Goal: Task Accomplishment & Management: Manage account settings

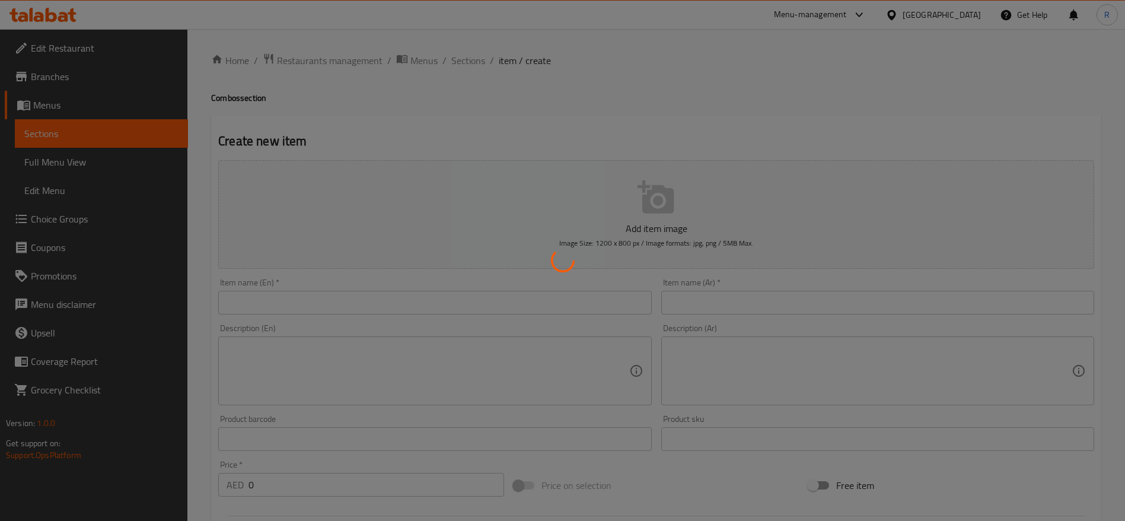
click at [348, 58] on div at bounding box center [562, 260] width 1125 height 521
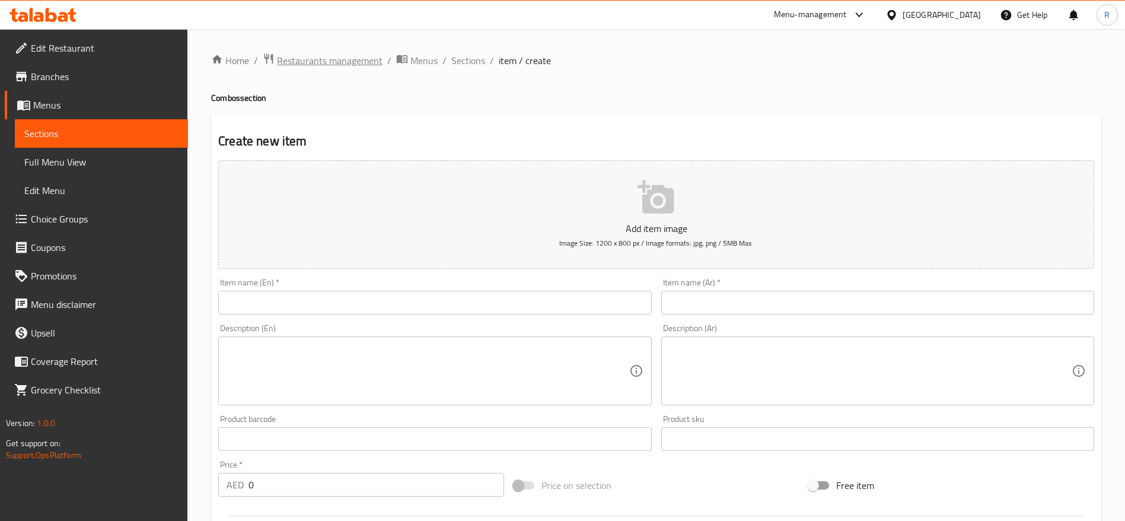
click at [362, 68] on span "Restaurants management" at bounding box center [330, 60] width 106 height 14
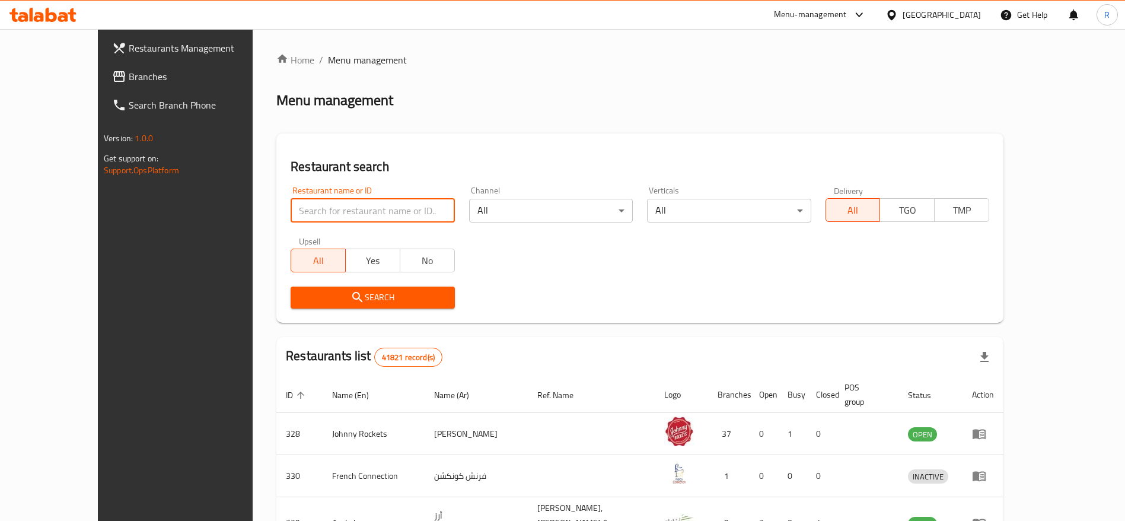
click at [354, 205] on input "search" at bounding box center [373, 211] width 164 height 24
type input "everyday roastery"
click button "Search" at bounding box center [373, 297] width 164 height 22
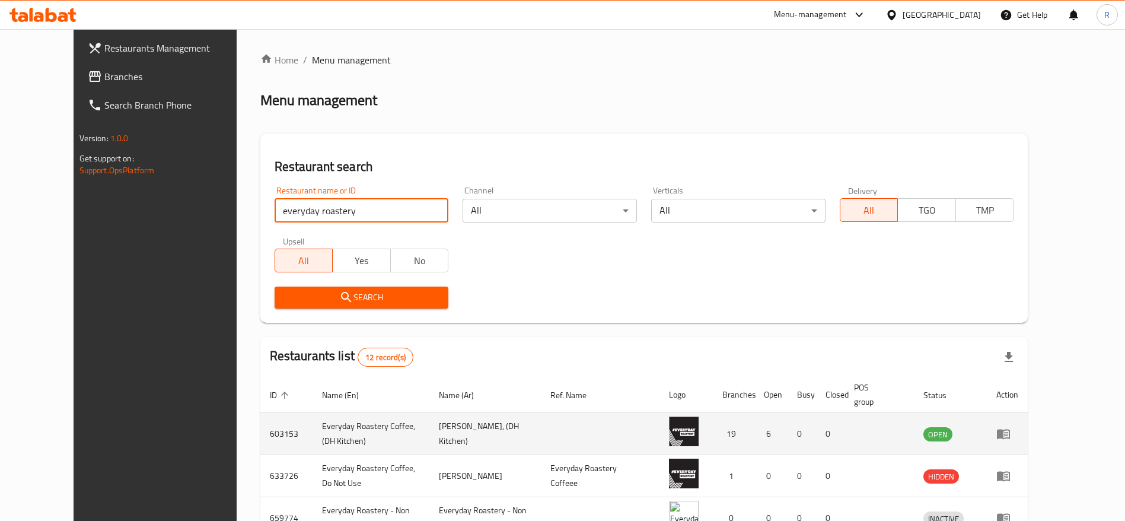
click at [1028, 424] on td "enhanced table" at bounding box center [1007, 434] width 41 height 42
click at [1011, 437] on icon "enhanced table" at bounding box center [1003, 433] width 14 height 14
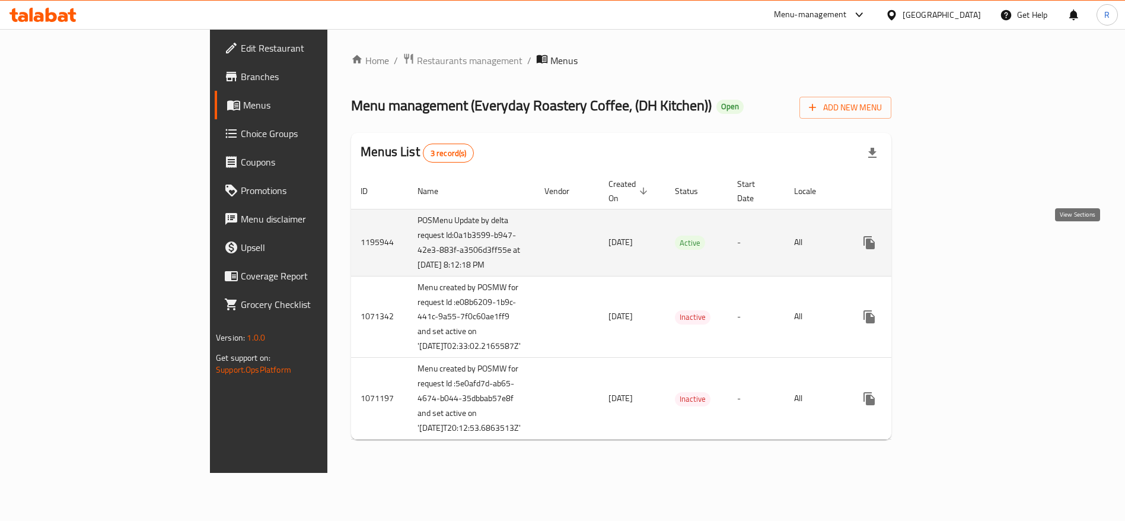
click at [962, 244] on icon "enhanced table" at bounding box center [955, 242] width 14 height 14
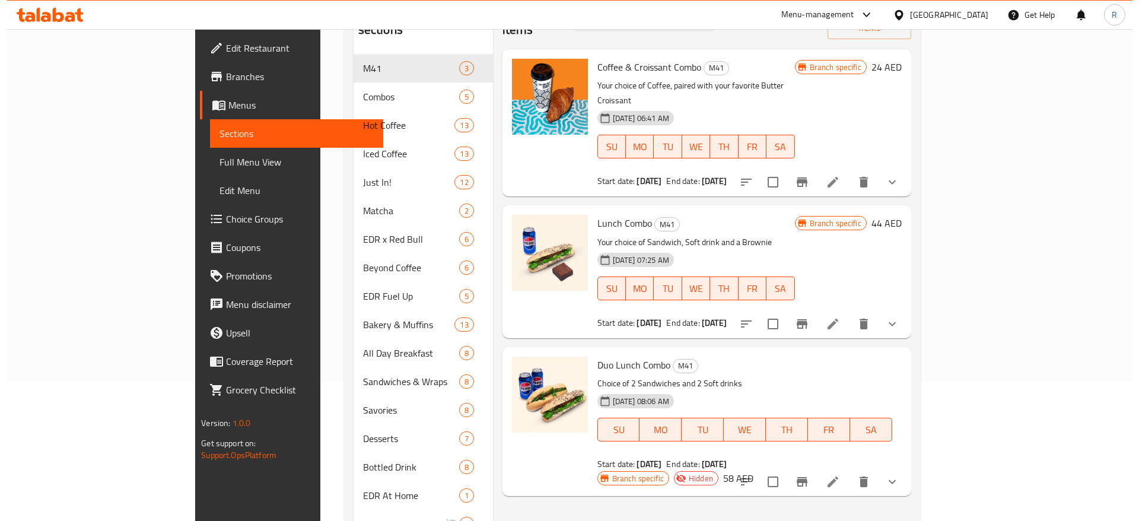
scroll to position [144, 0]
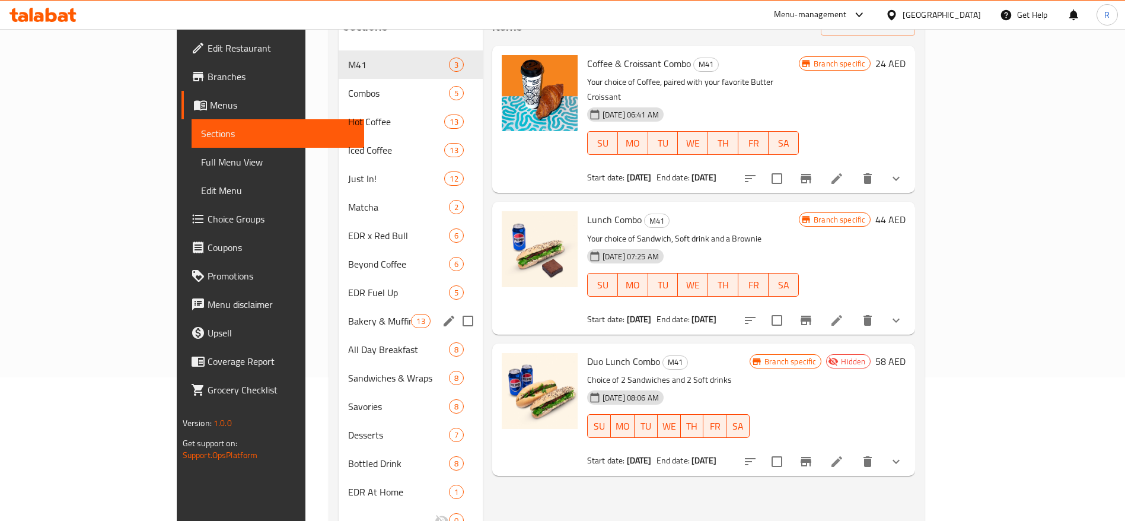
click at [348, 314] on span "Bakery & Muffins" at bounding box center [379, 321] width 63 height 14
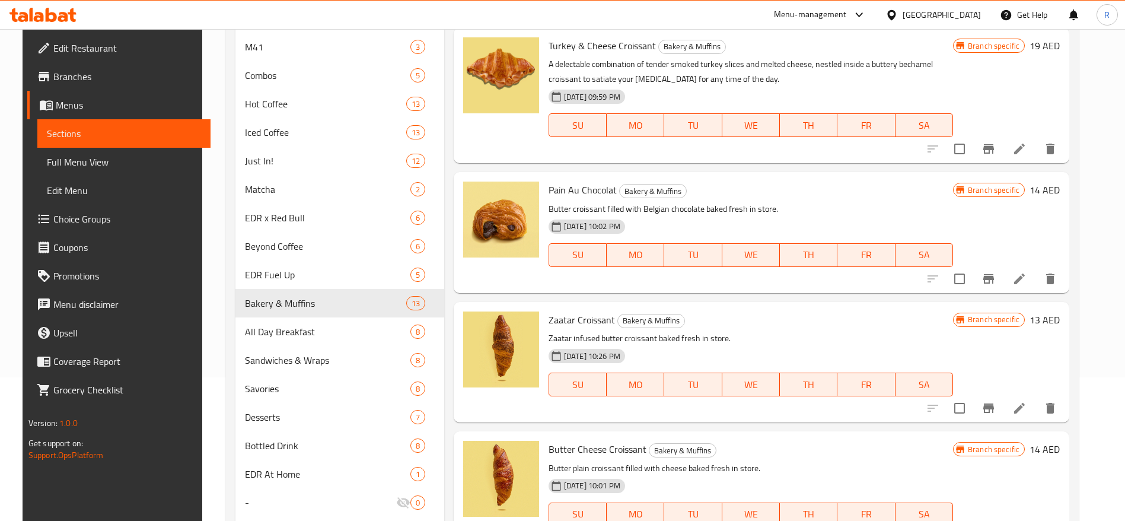
click at [994, 151] on icon "Branch-specific-item" at bounding box center [988, 149] width 14 height 14
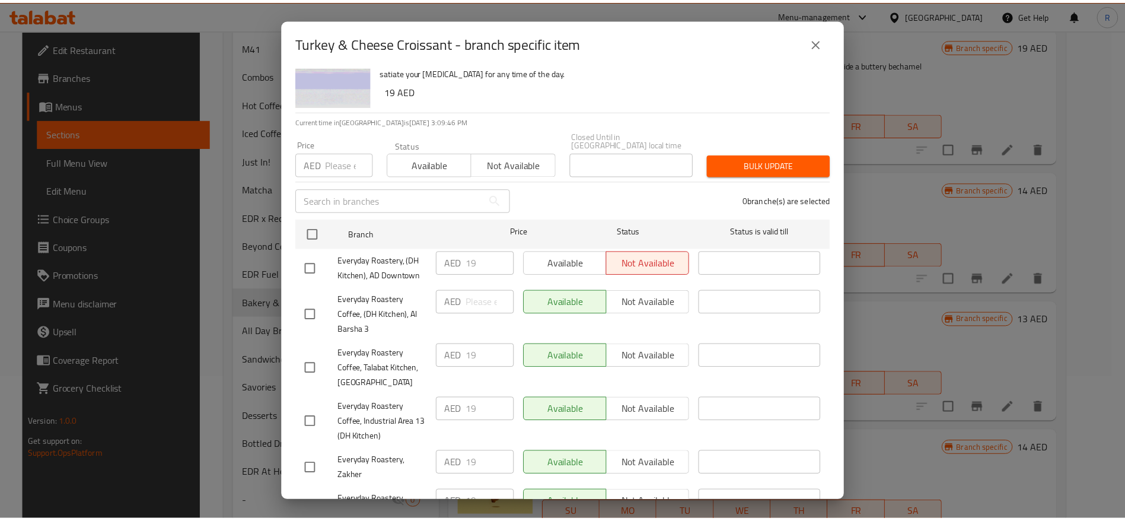
scroll to position [37, 0]
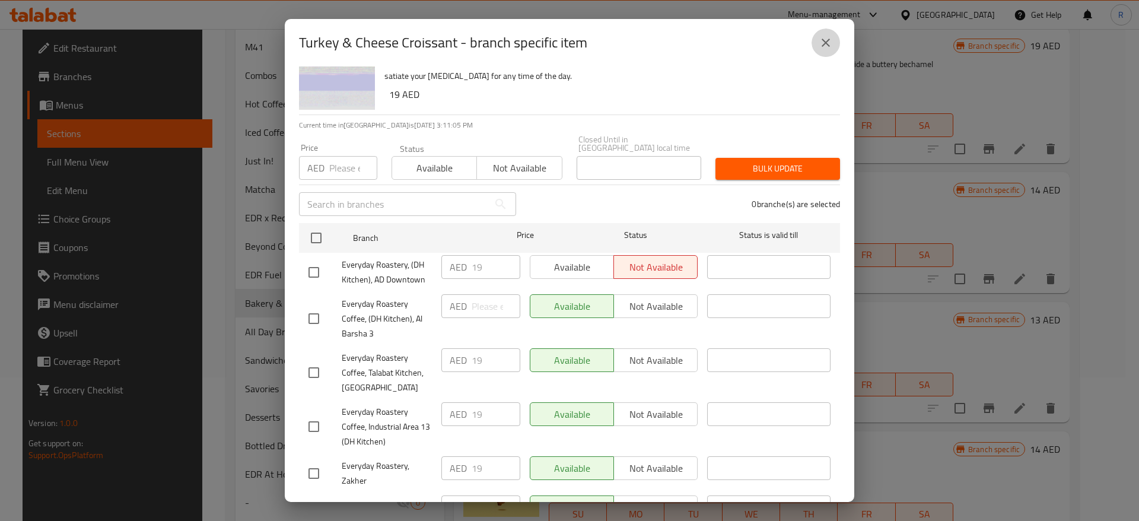
click at [828, 50] on button "close" at bounding box center [825, 42] width 28 height 28
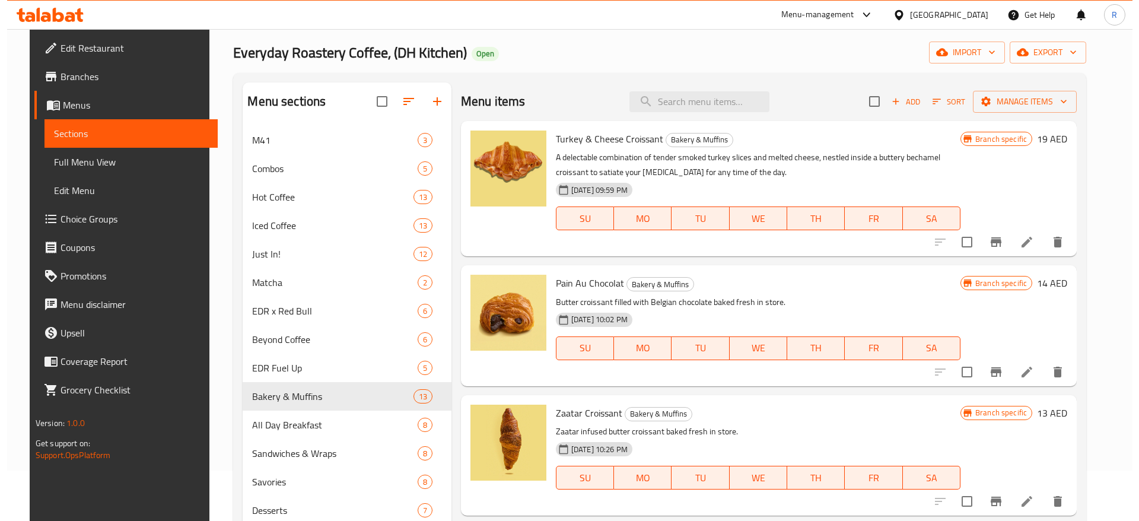
scroll to position [55, 0]
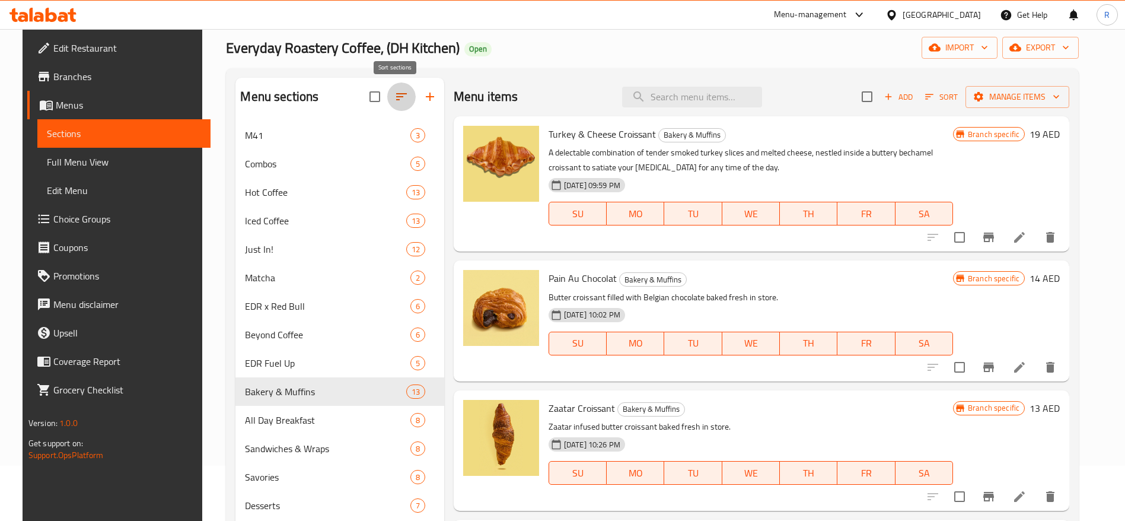
click at [401, 90] on icon "button" at bounding box center [401, 97] width 14 height 14
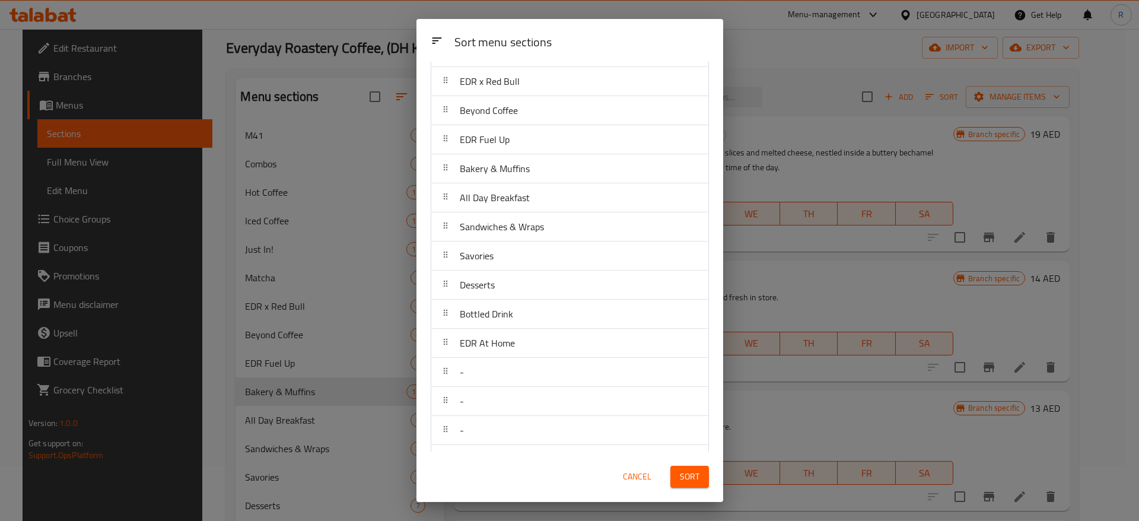
scroll to position [263, 0]
click at [722, 242] on div "Sort menu sections M41 Combos Hot Coffee Iced Coffee Just In! Matcha EDR x Red …" at bounding box center [569, 257] width 307 height 390
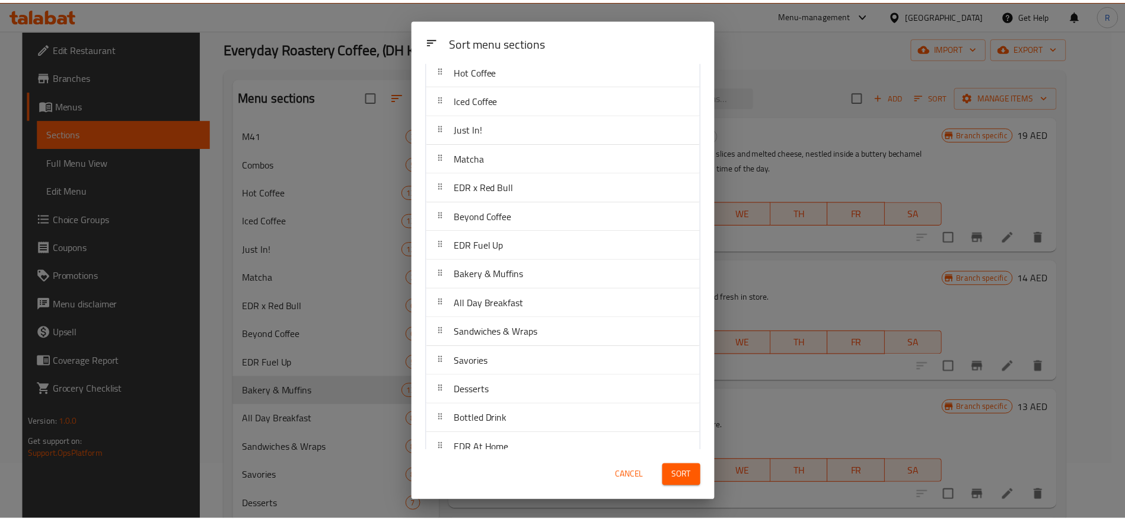
scroll to position [74, 0]
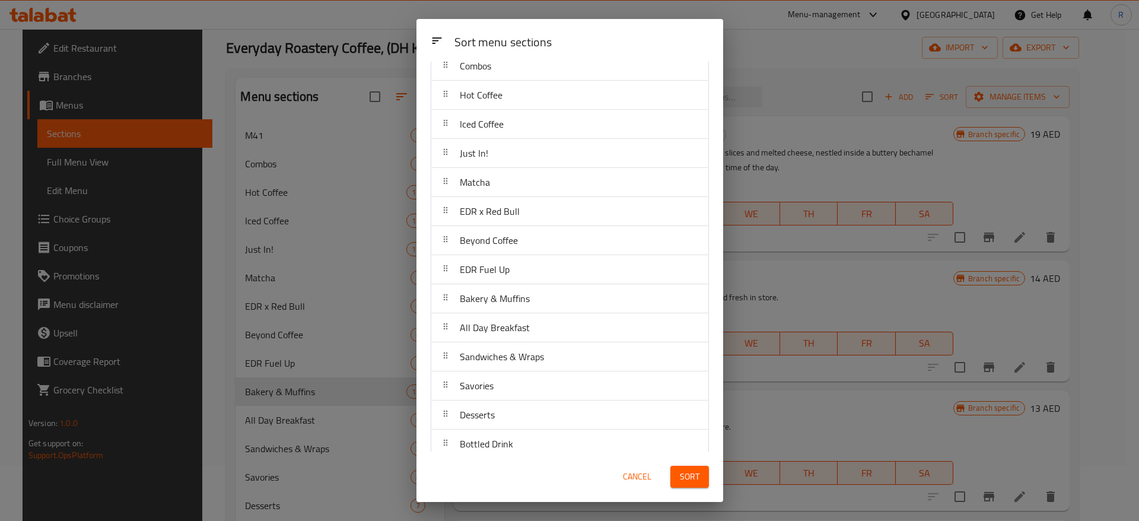
click at [522, 217] on div "EDR x Red Bull" at bounding box center [489, 211] width 69 height 28
click at [636, 480] on span "Cancel" at bounding box center [637, 476] width 28 height 15
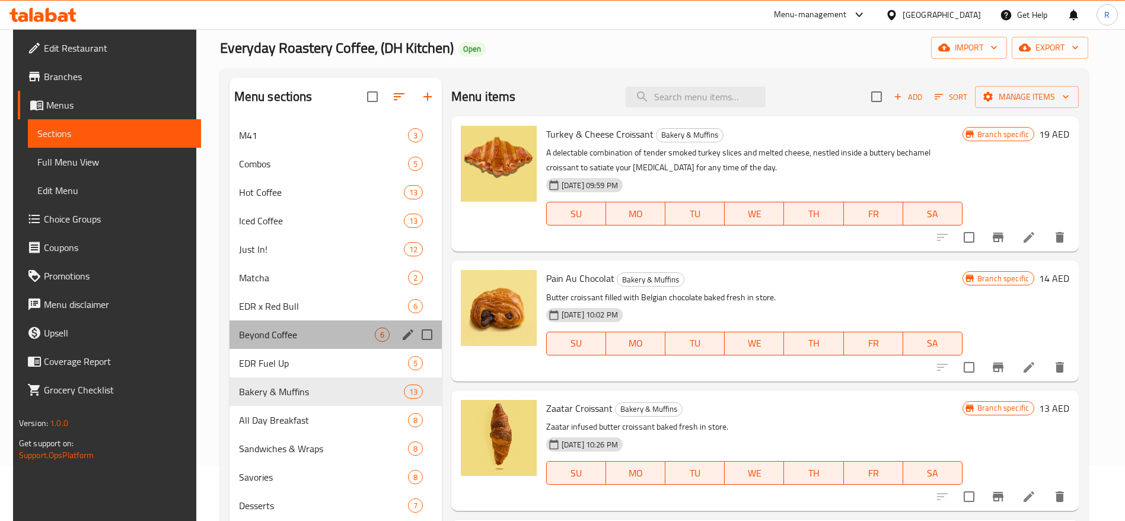
click at [304, 321] on div "Beyond Coffee 6" at bounding box center [336, 334] width 212 height 28
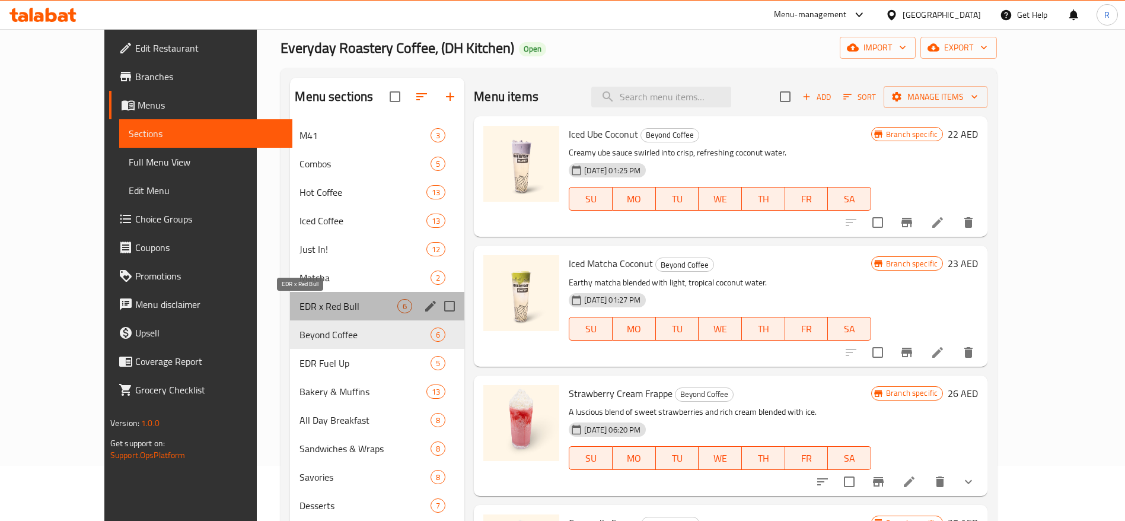
click at [305, 308] on span "EDR x Red Bull" at bounding box center [348, 306] width 98 height 14
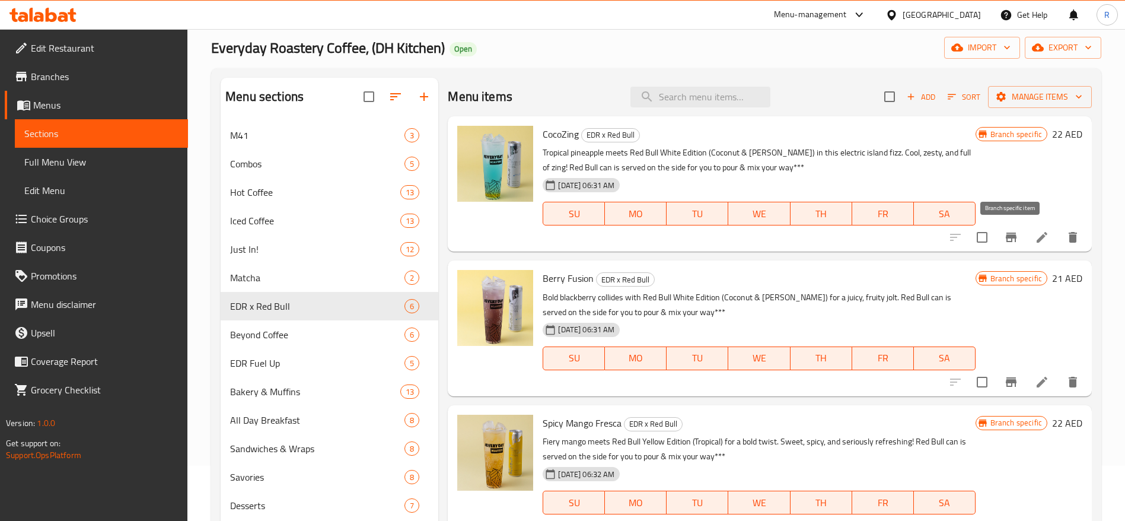
click at [1013, 240] on icon "Branch-specific-item" at bounding box center [1011, 237] width 14 height 14
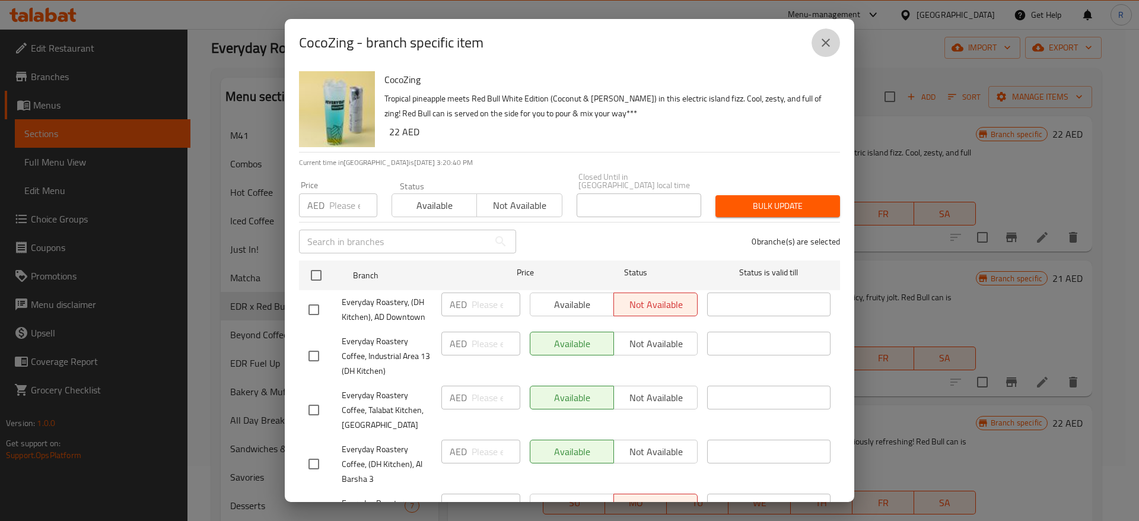
click at [826, 41] on icon "close" at bounding box center [825, 43] width 14 height 14
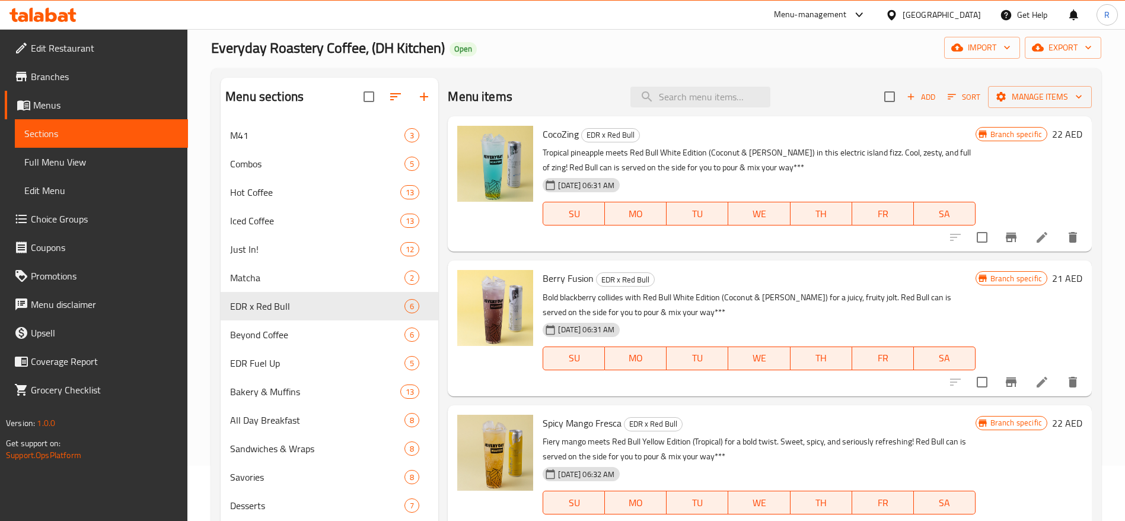
click at [863, 313] on p "Bold blackberry collides with Red Bull White Edition (Coconut & [PERSON_NAME]) …" at bounding box center [759, 305] width 432 height 30
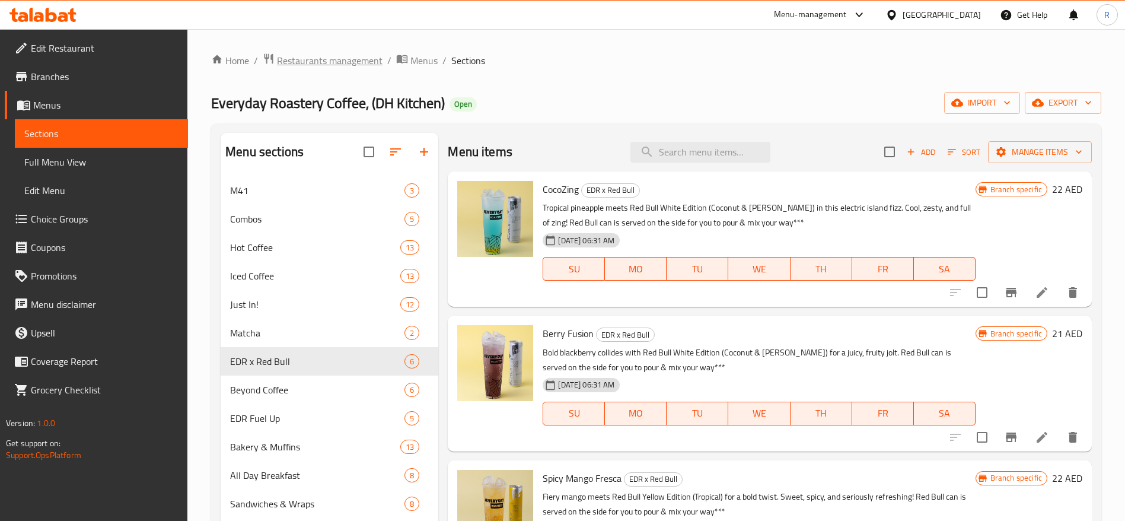
click at [348, 60] on span "Restaurants management" at bounding box center [330, 60] width 106 height 14
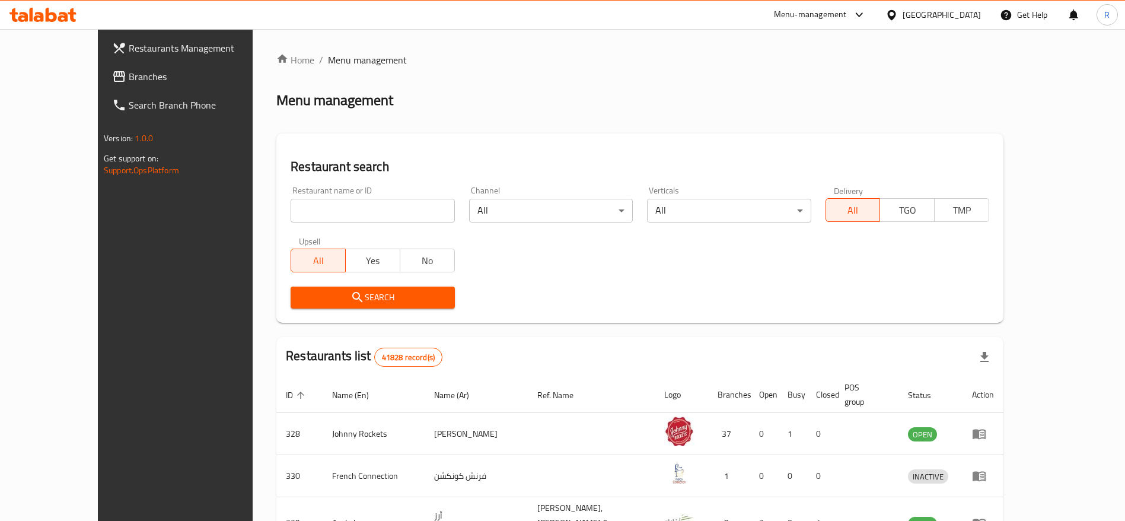
click at [367, 208] on input "search" at bounding box center [373, 211] width 164 height 24
type input "everyday roastery"
click button "Search" at bounding box center [373, 297] width 164 height 22
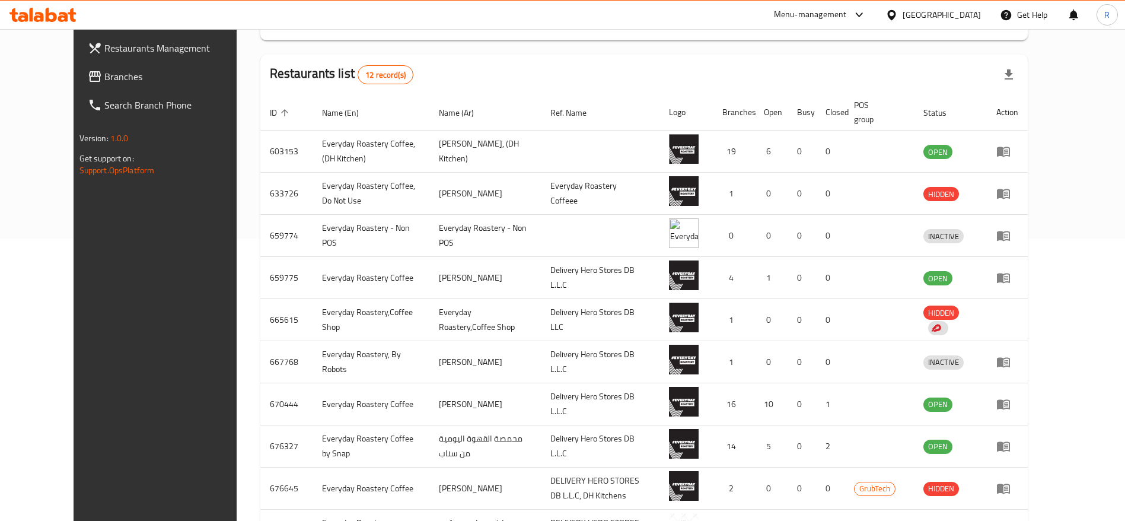
scroll to position [287, 0]
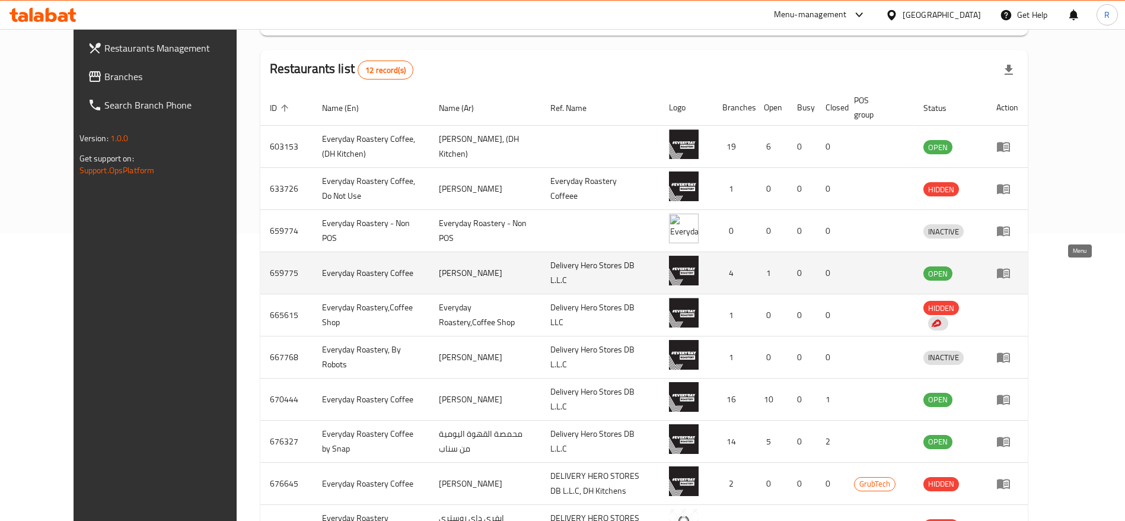
click at [1018, 276] on link "enhanced table" at bounding box center [1007, 273] width 22 height 14
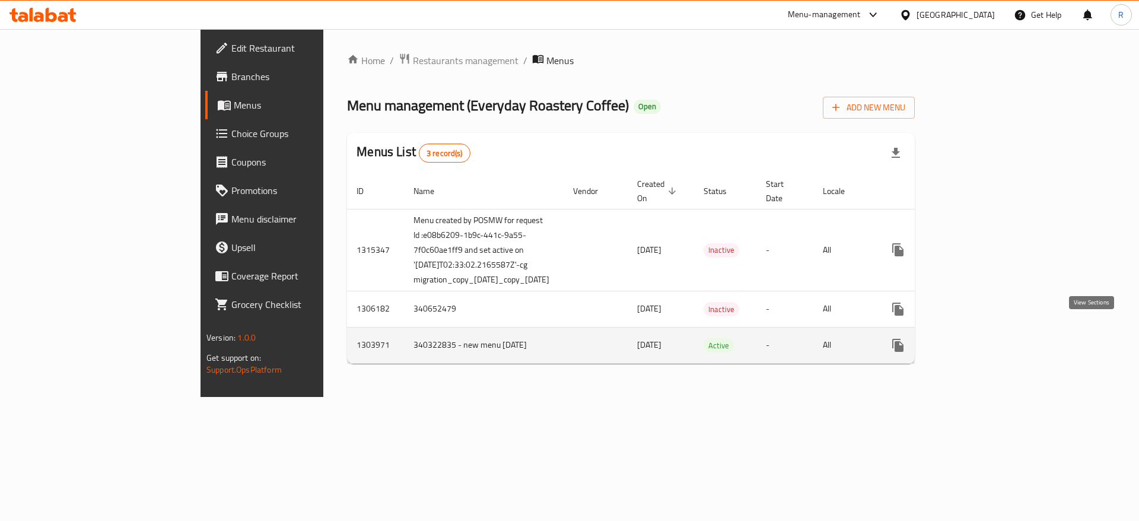
click at [990, 338] on icon "enhanced table" at bounding box center [983, 345] width 14 height 14
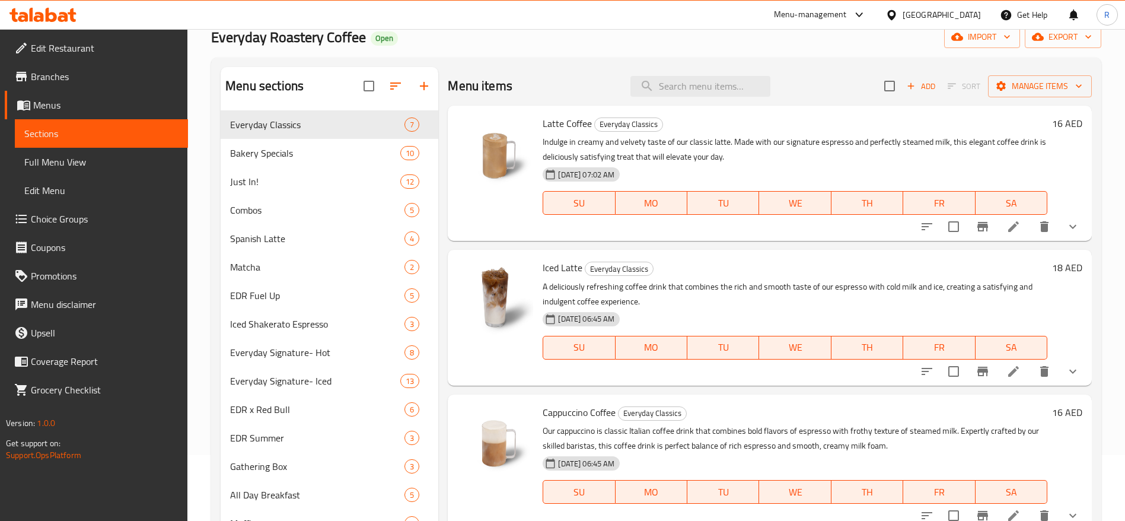
scroll to position [53, 0]
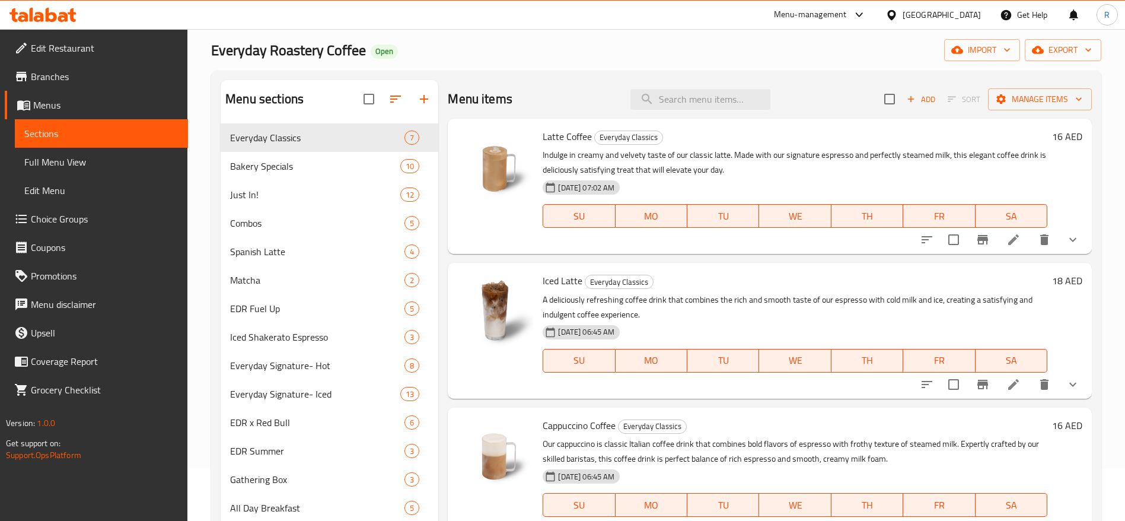
click at [507, 387] on div at bounding box center [494, 330] width 85 height 126
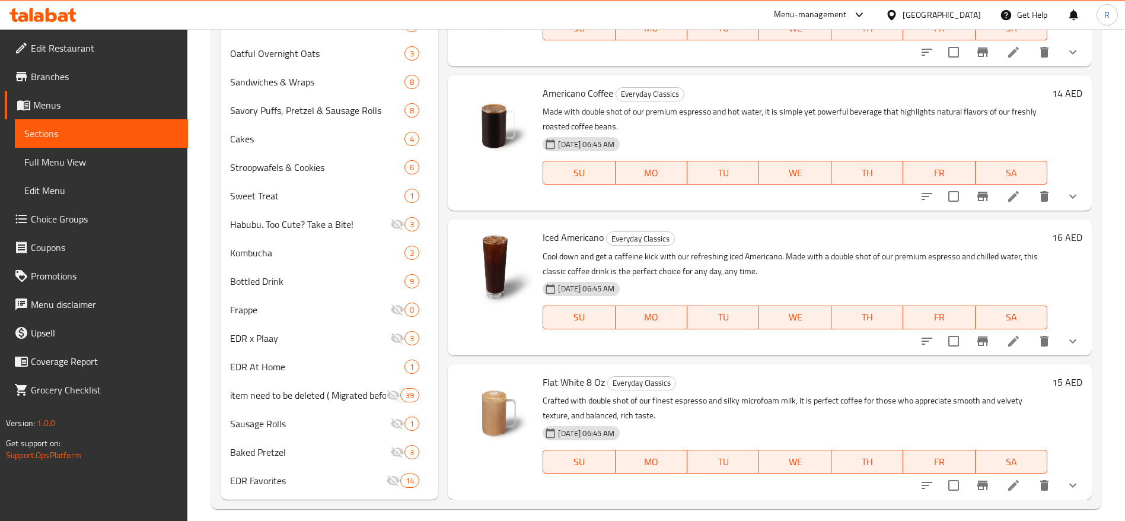
scroll to position [576, 0]
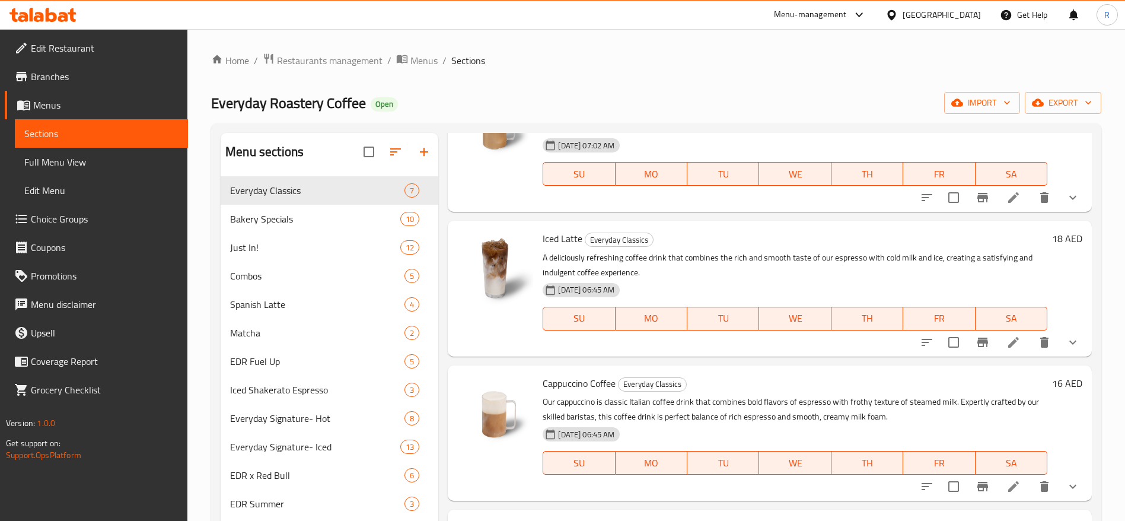
scroll to position [7, 0]
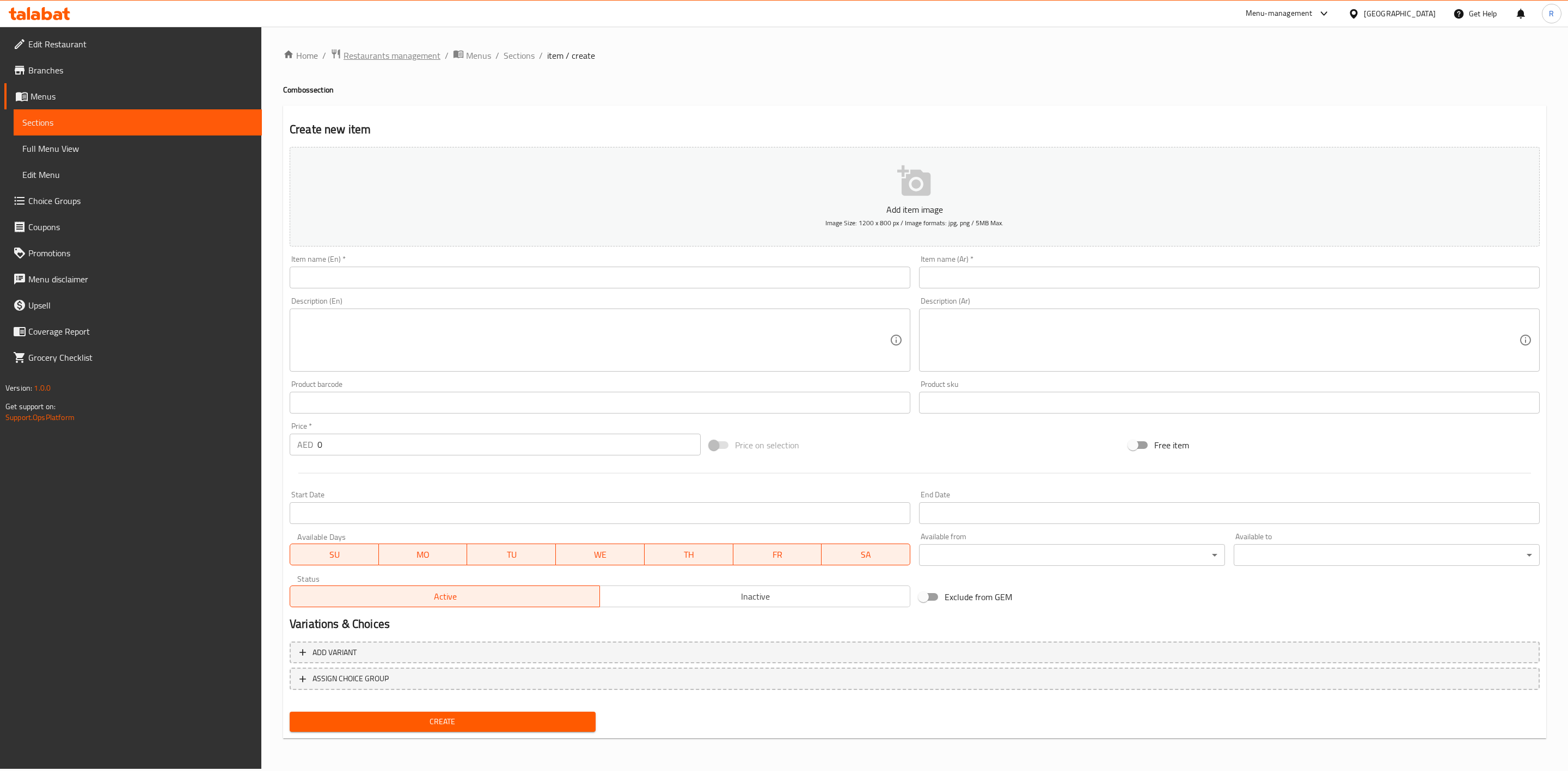
click at [385, 54] on span "Restaurants management" at bounding box center [392, 55] width 97 height 13
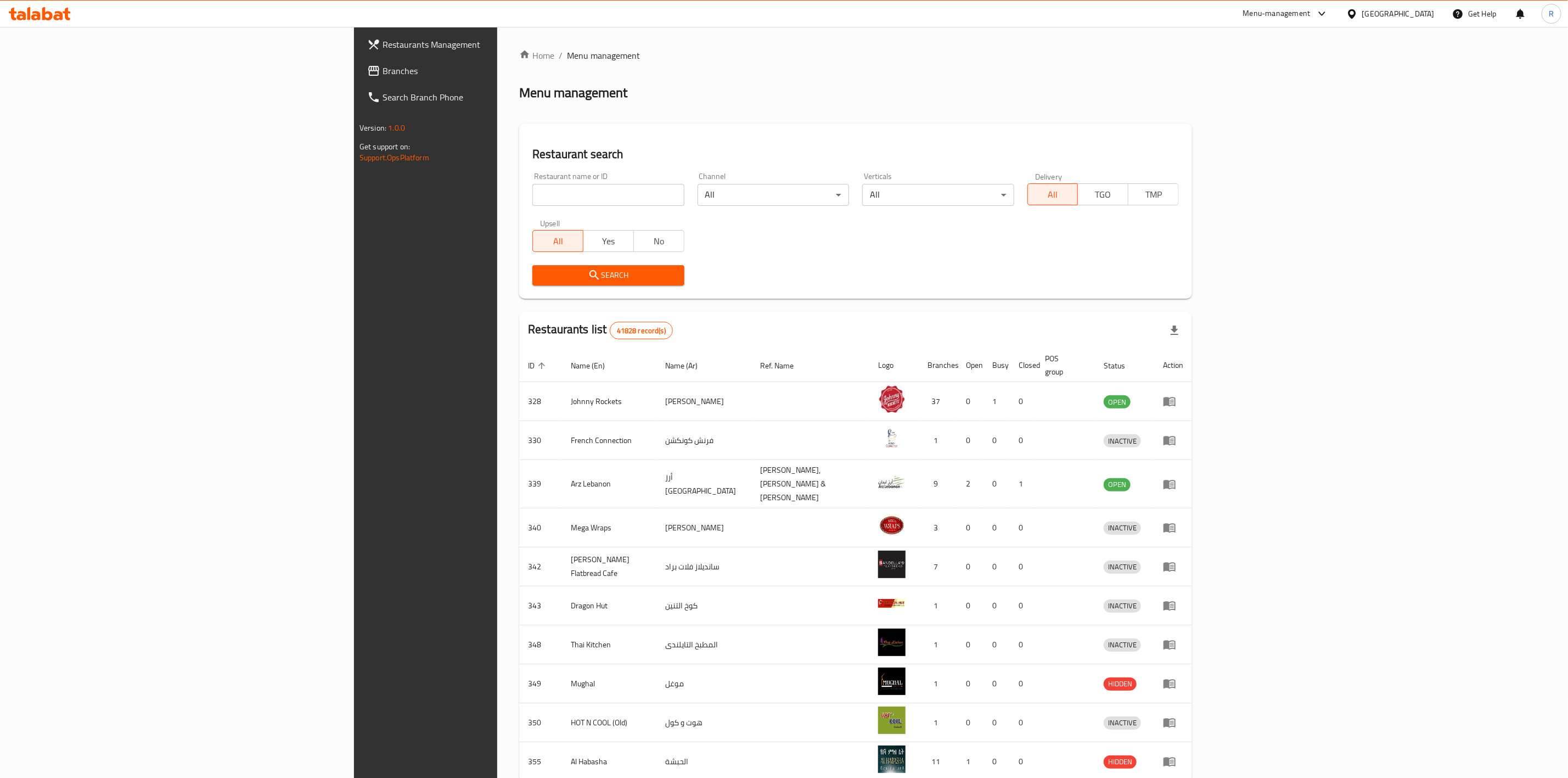
click at [519, 203] on div "Home / Menu management Menu management Restaurant search Restaurant name or ID …" at bounding box center [855, 433] width 673 height 770
click at [532, 198] on input "search" at bounding box center [608, 195] width 152 height 22
type input "everyday roastery"
click at [532, 196] on input "everyday roastery" at bounding box center [608, 195] width 152 height 22
click button "Search" at bounding box center [608, 275] width 152 height 20
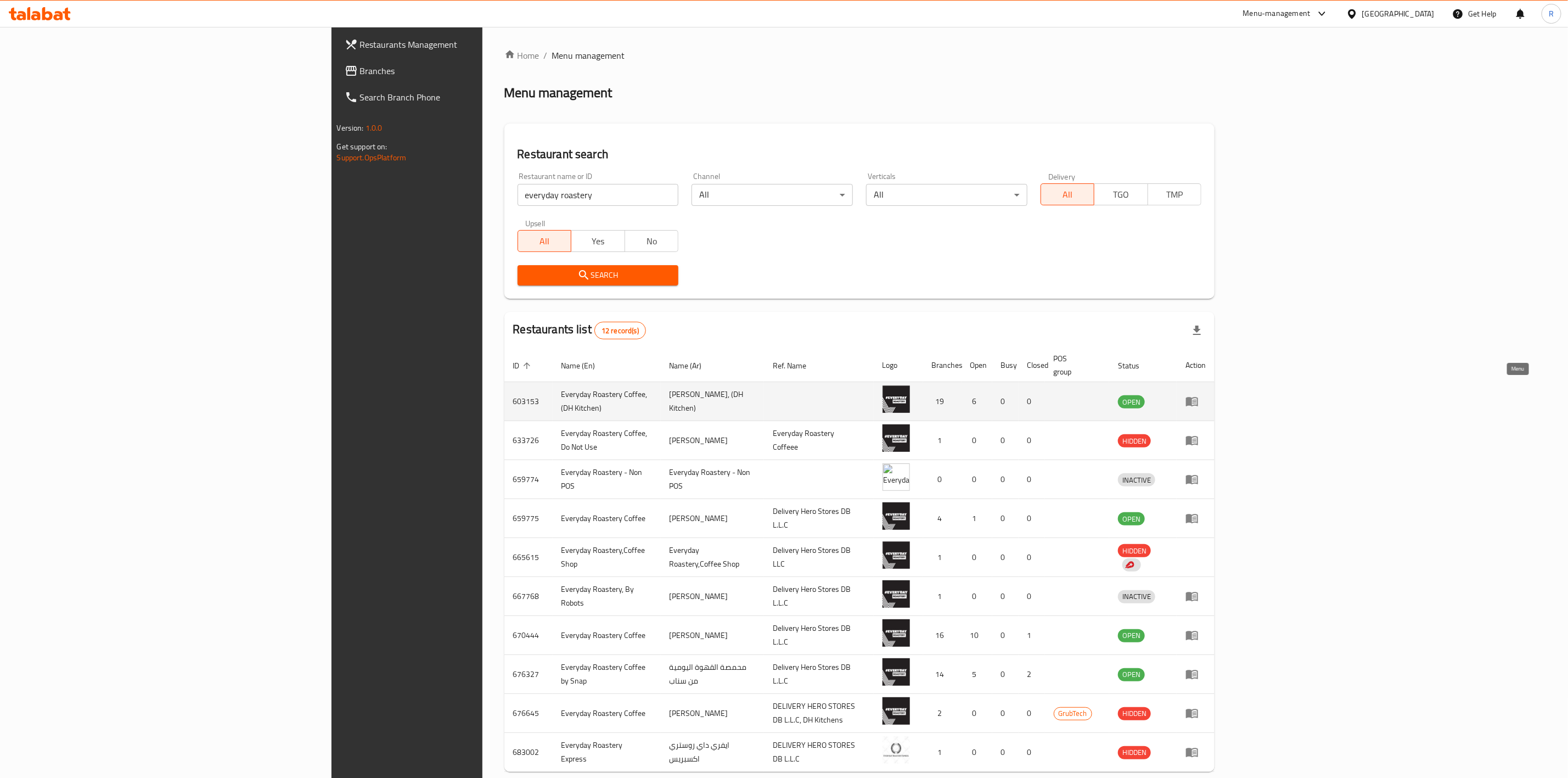
click at [1040, 397] on icon "enhanced table" at bounding box center [1192, 402] width 12 height 9
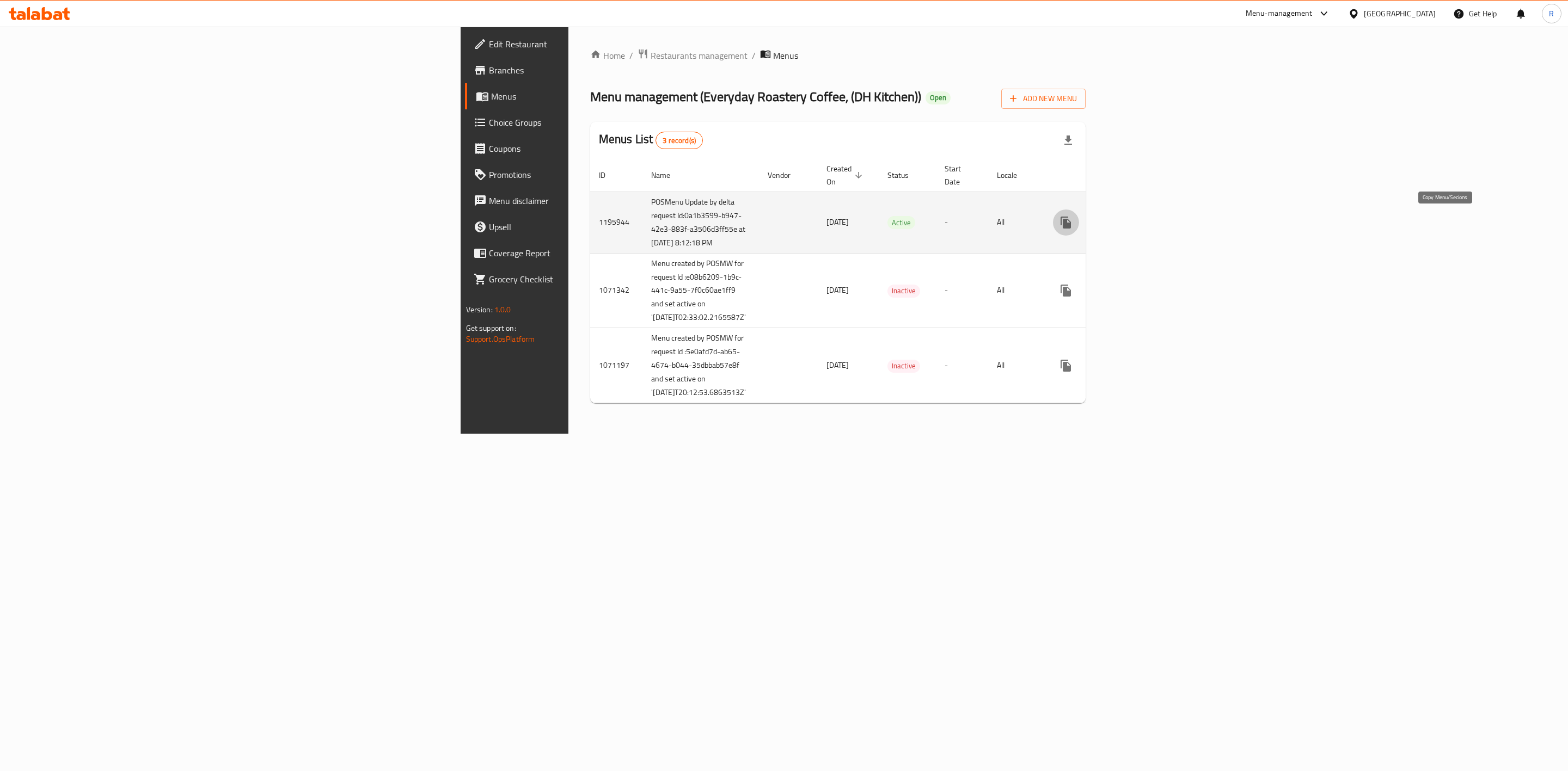
click at [1032, 228] on icon "more" at bounding box center [1065, 222] width 10 height 12
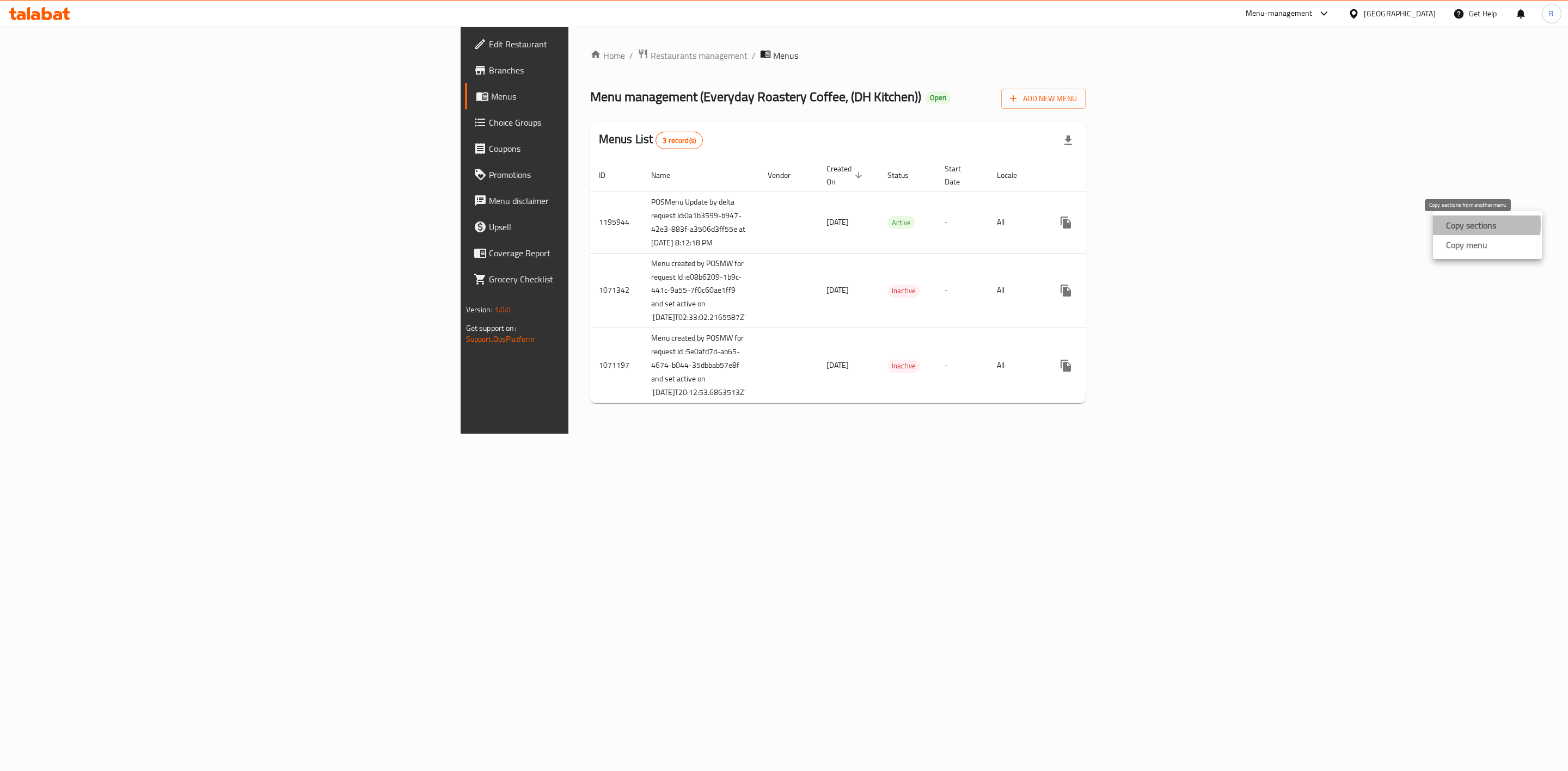
click at [1032, 224] on strong "Copy sections" at bounding box center [1471, 225] width 50 height 13
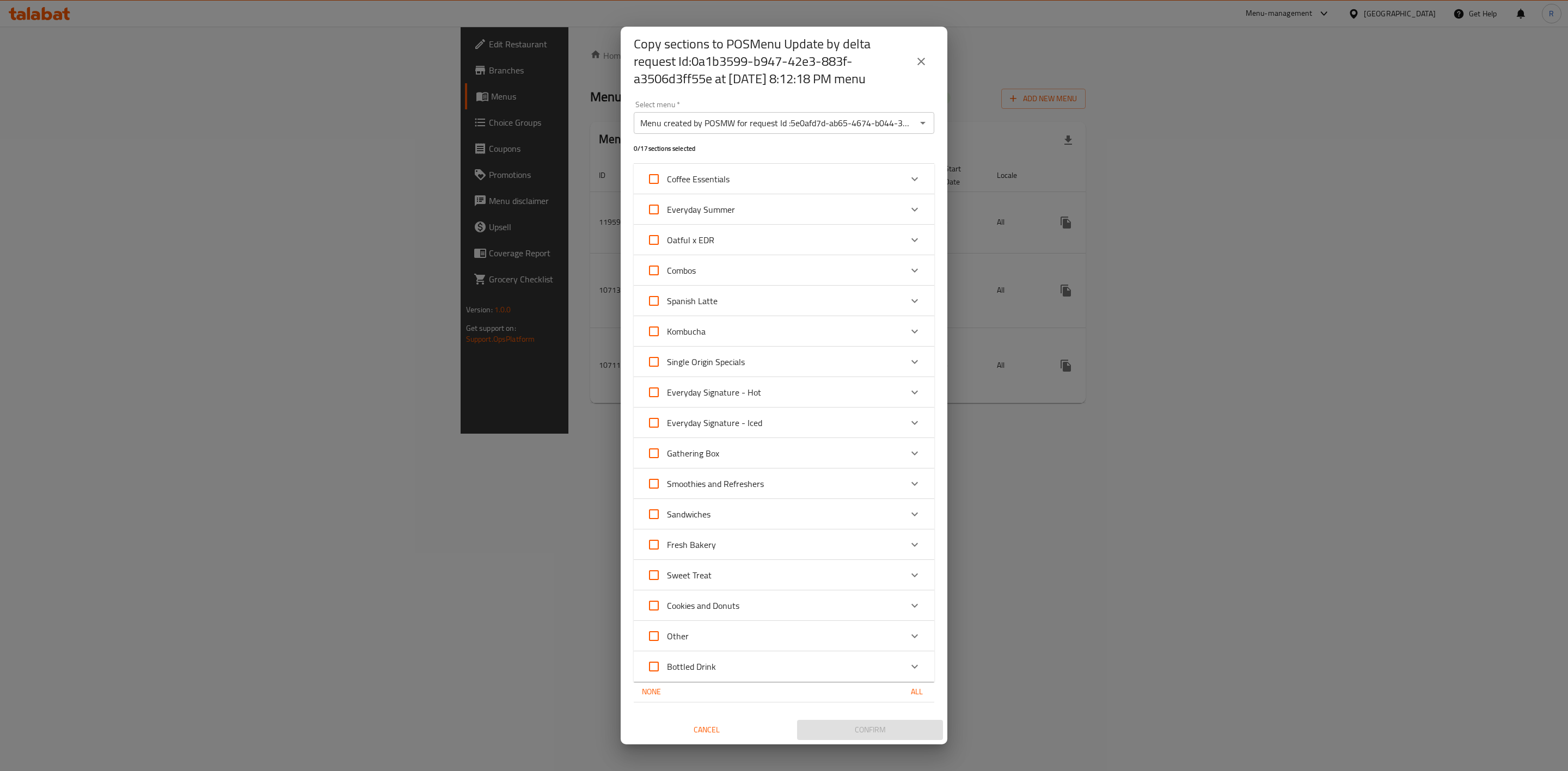
click at [925, 122] on icon "Open" at bounding box center [923, 123] width 13 height 13
click at [991, 222] on div "Copy sections to POSMenu Update by delta request Id:0a1b3599-b947-42e3-883f-a35…" at bounding box center [784, 386] width 1568 height 771
click at [706, 477] on span "Cancel" at bounding box center [706, 730] width 137 height 14
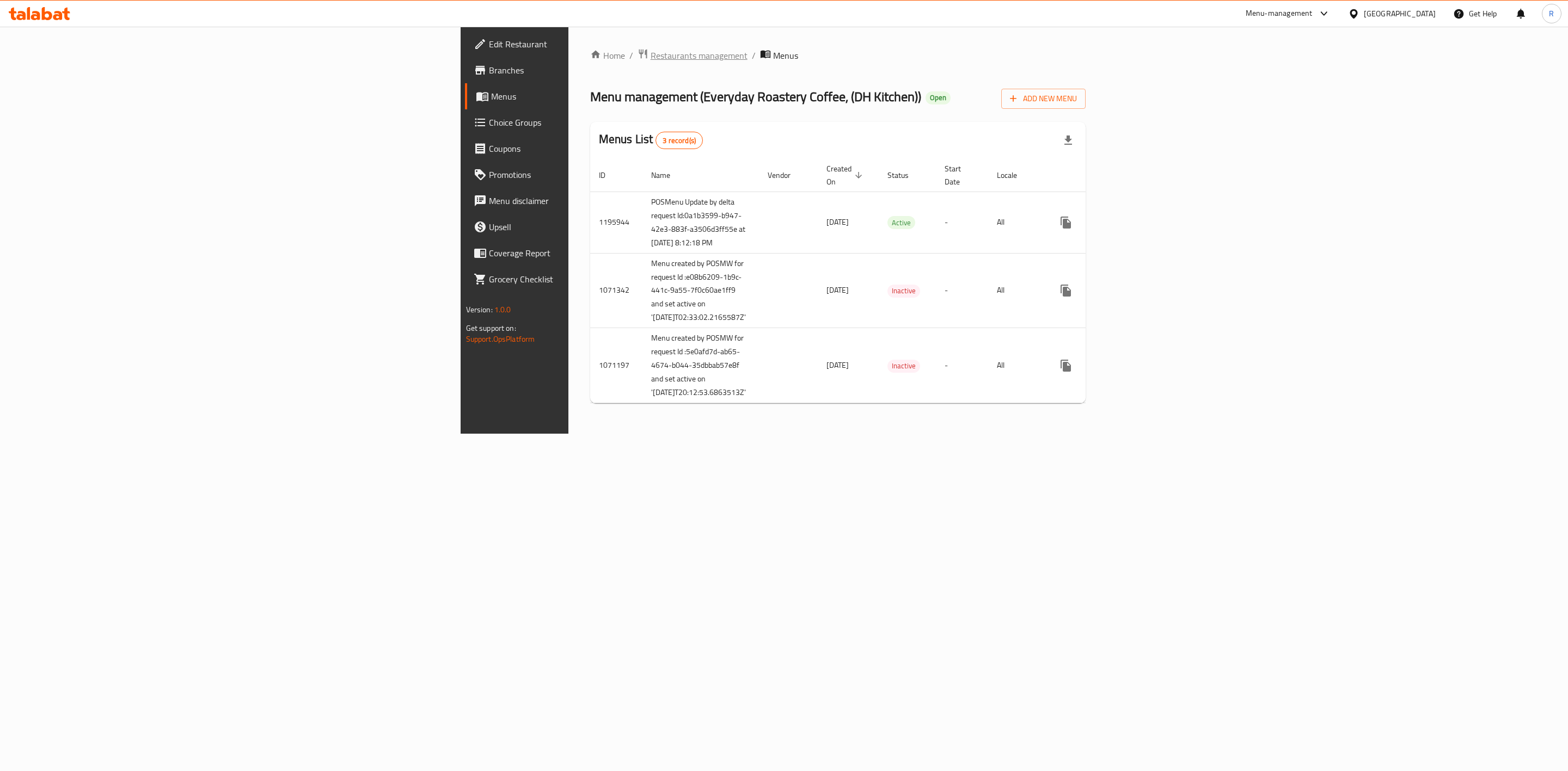
click at [651, 59] on span "Restaurants management" at bounding box center [700, 55] width 97 height 13
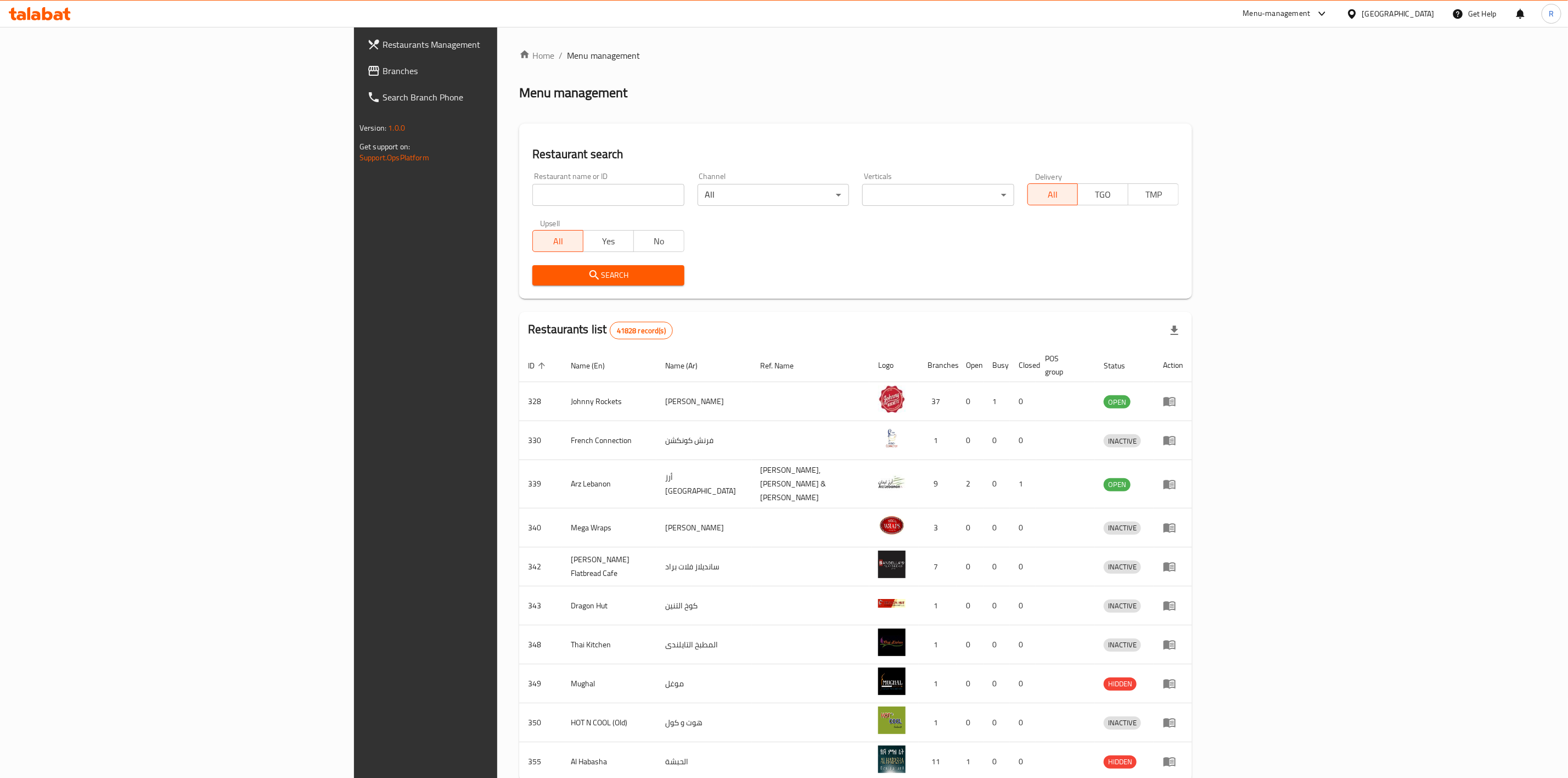
click at [532, 192] on input "search" at bounding box center [608, 195] width 152 height 22
type input "everyday roastery"
click button "Search" at bounding box center [608, 275] width 152 height 20
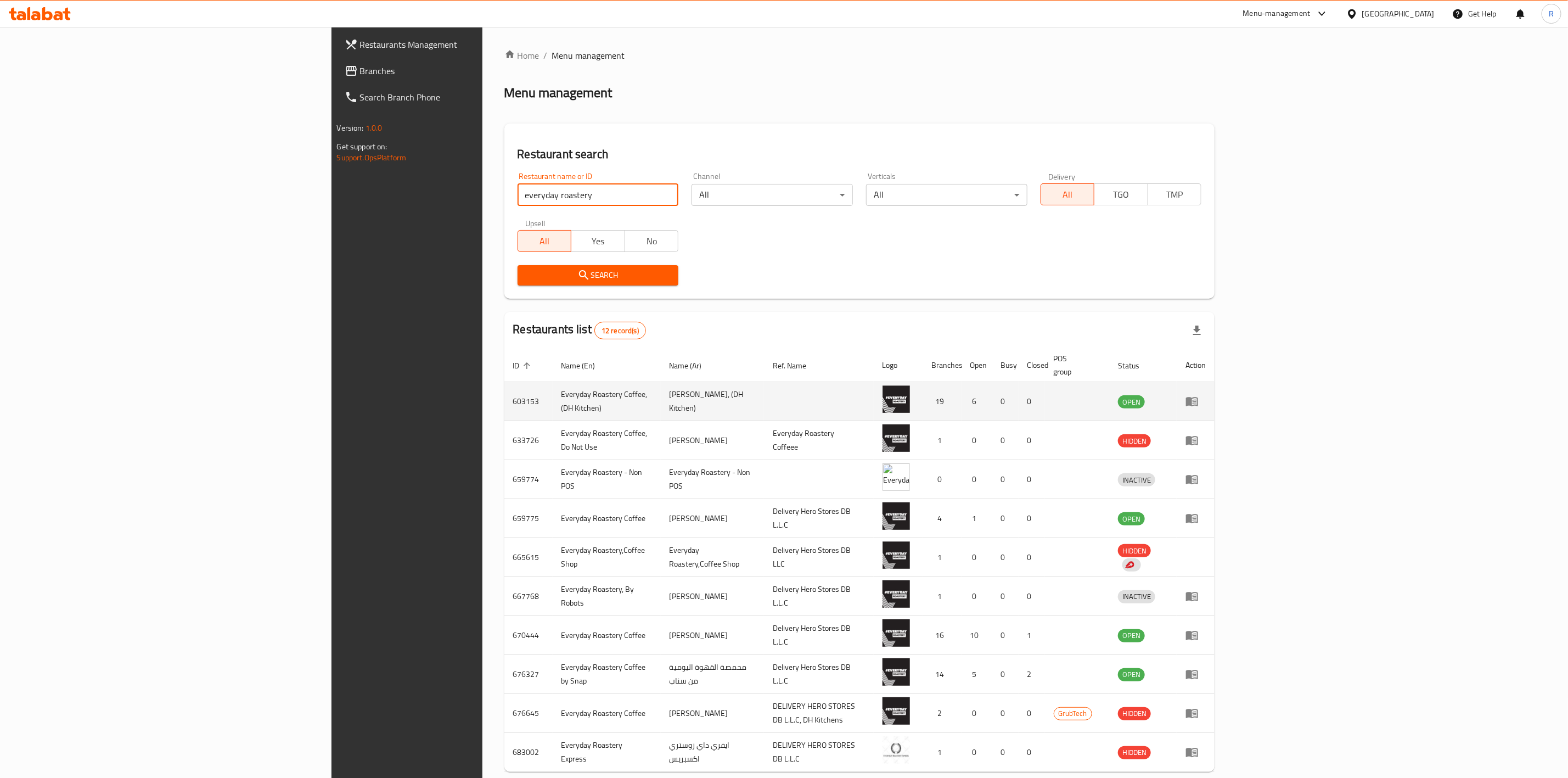
click at [1040, 397] on icon "enhanced table" at bounding box center [1192, 402] width 12 height 9
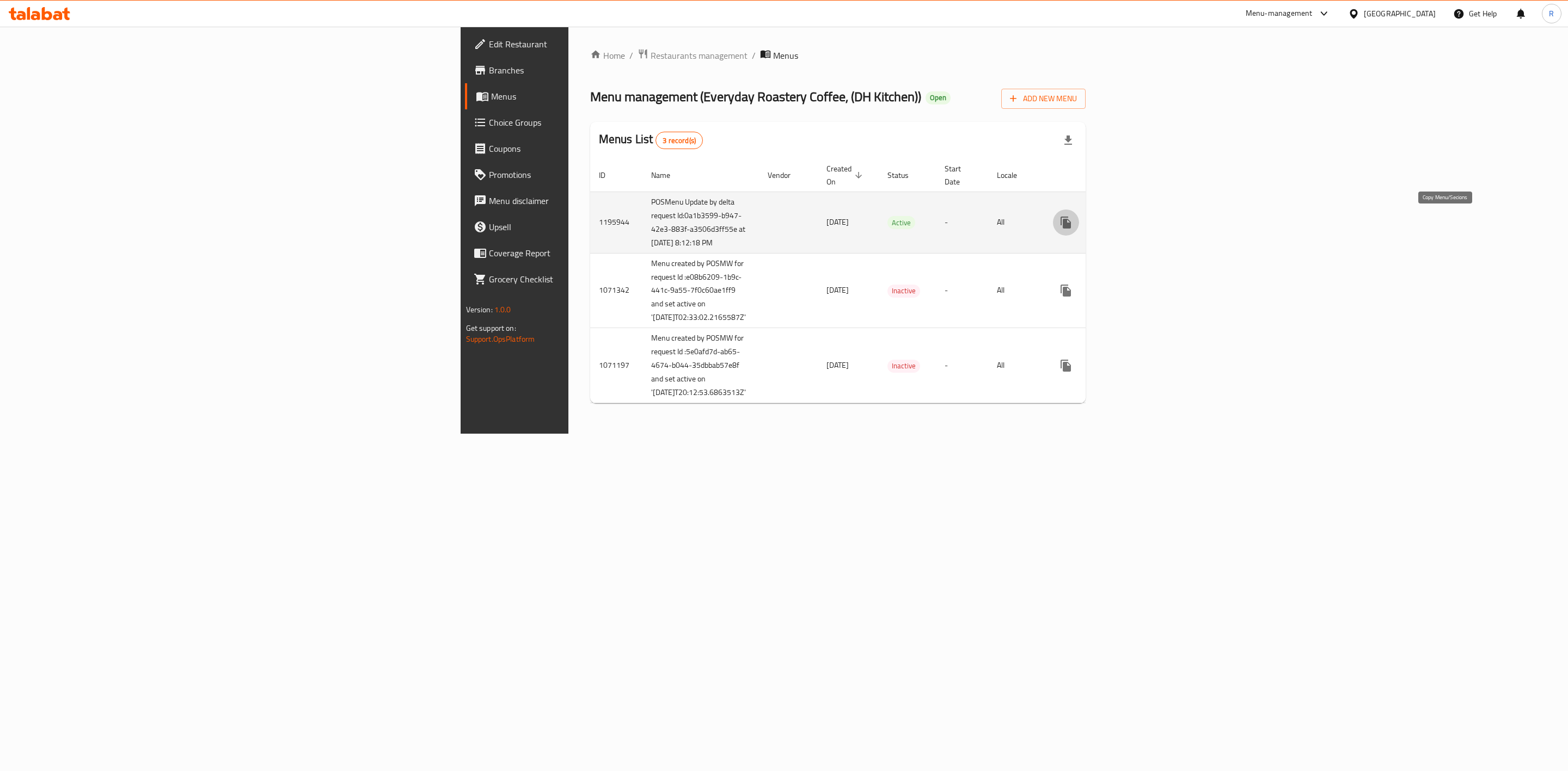
click at [1032, 226] on icon "more" at bounding box center [1065, 222] width 10 height 12
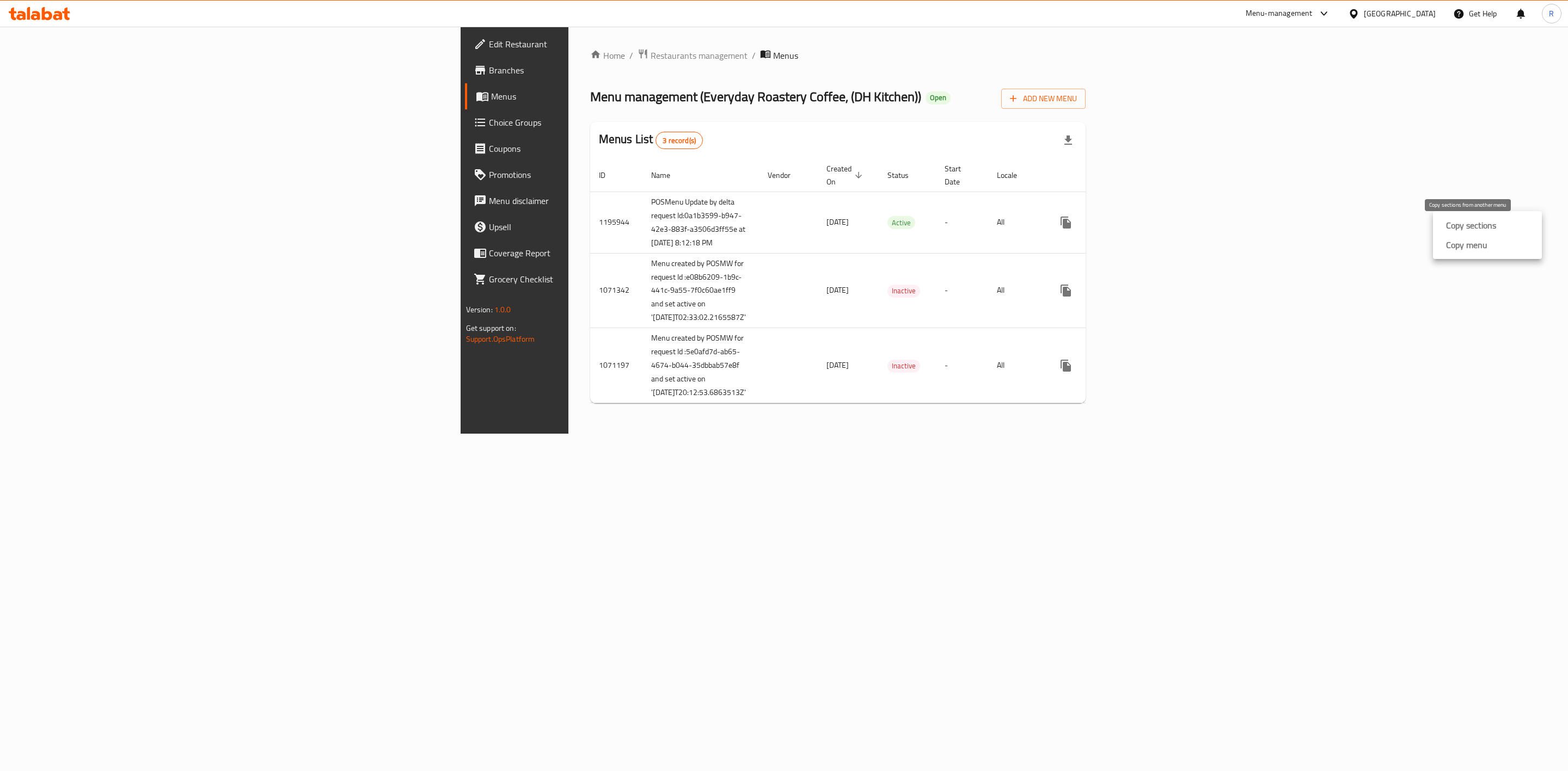
click at [1032, 220] on strong "Copy sections" at bounding box center [1471, 225] width 50 height 13
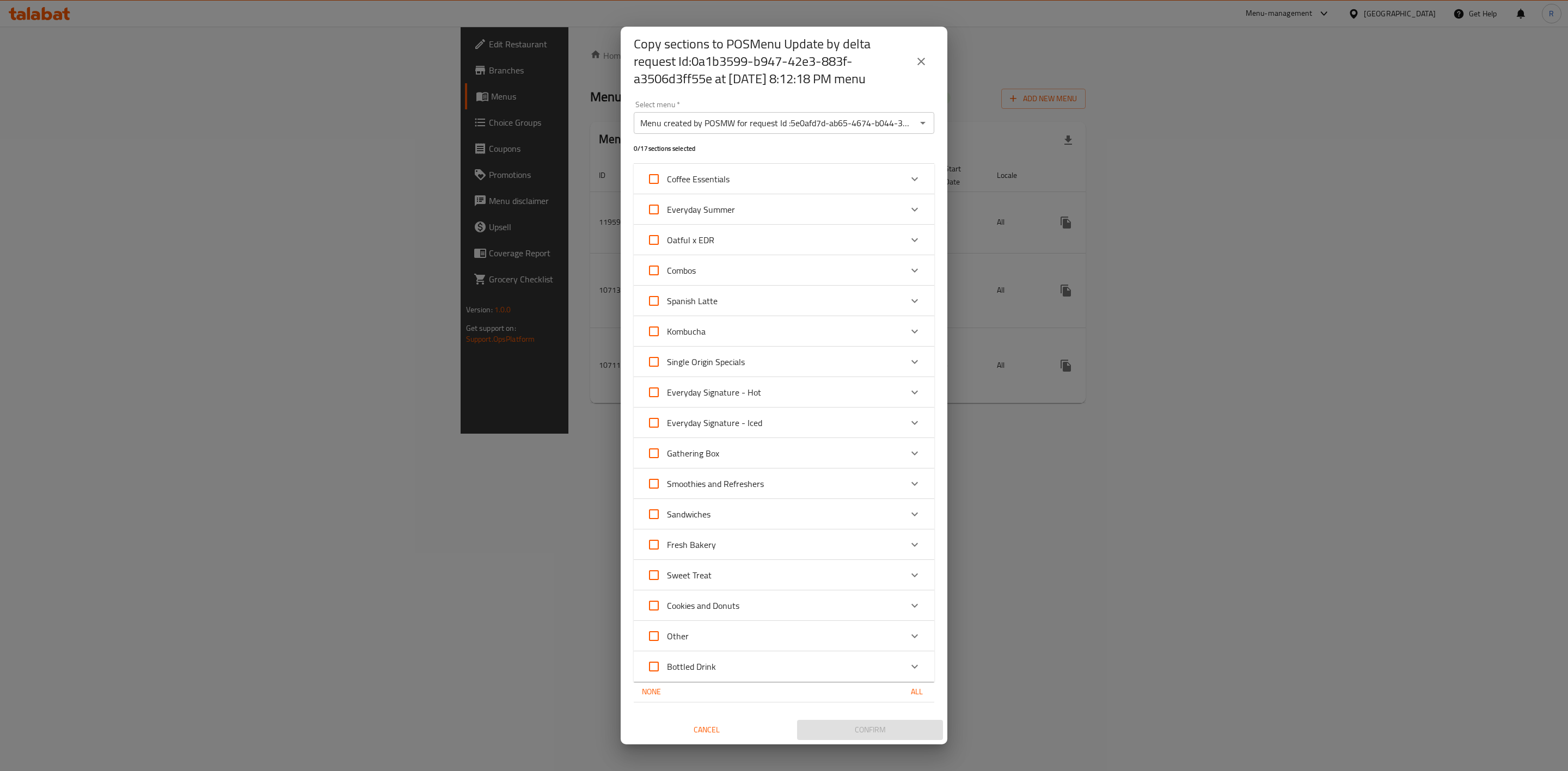
click at [922, 64] on icon "close" at bounding box center [921, 61] width 13 height 13
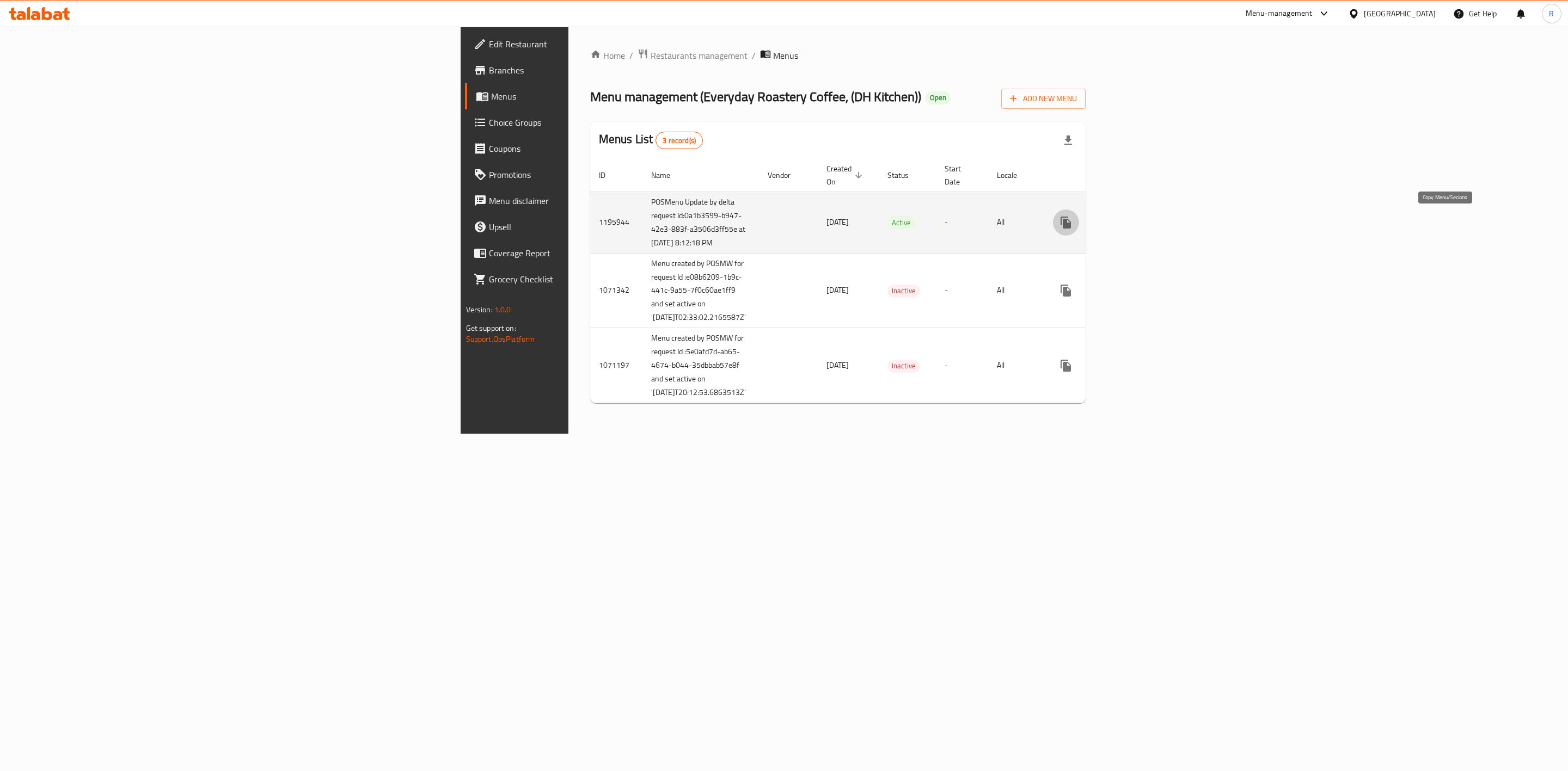
click at [1032, 226] on icon "more" at bounding box center [1065, 222] width 10 height 12
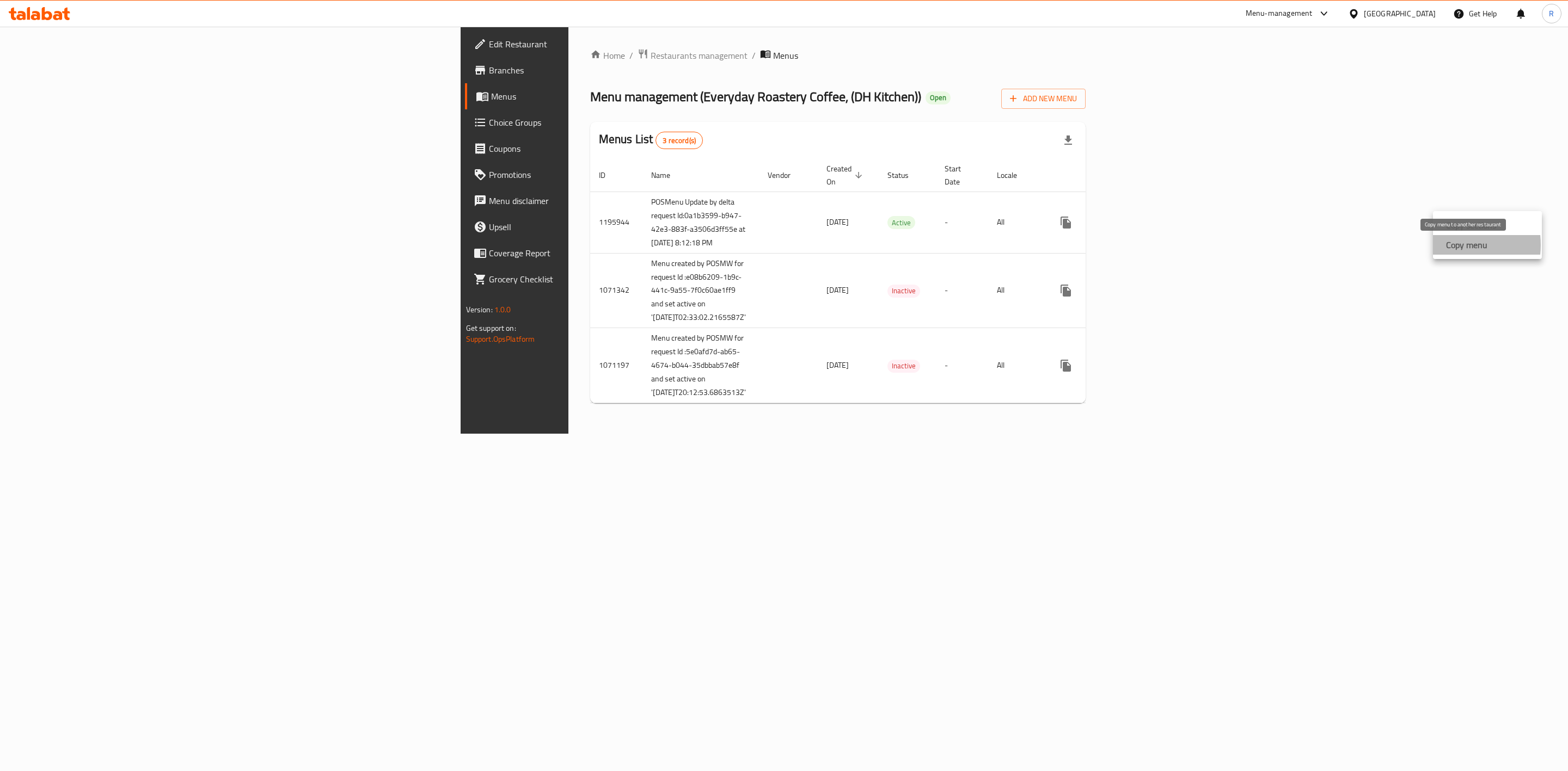
click at [1032, 245] on strong "Copy menu" at bounding box center [1466, 245] width 41 height 13
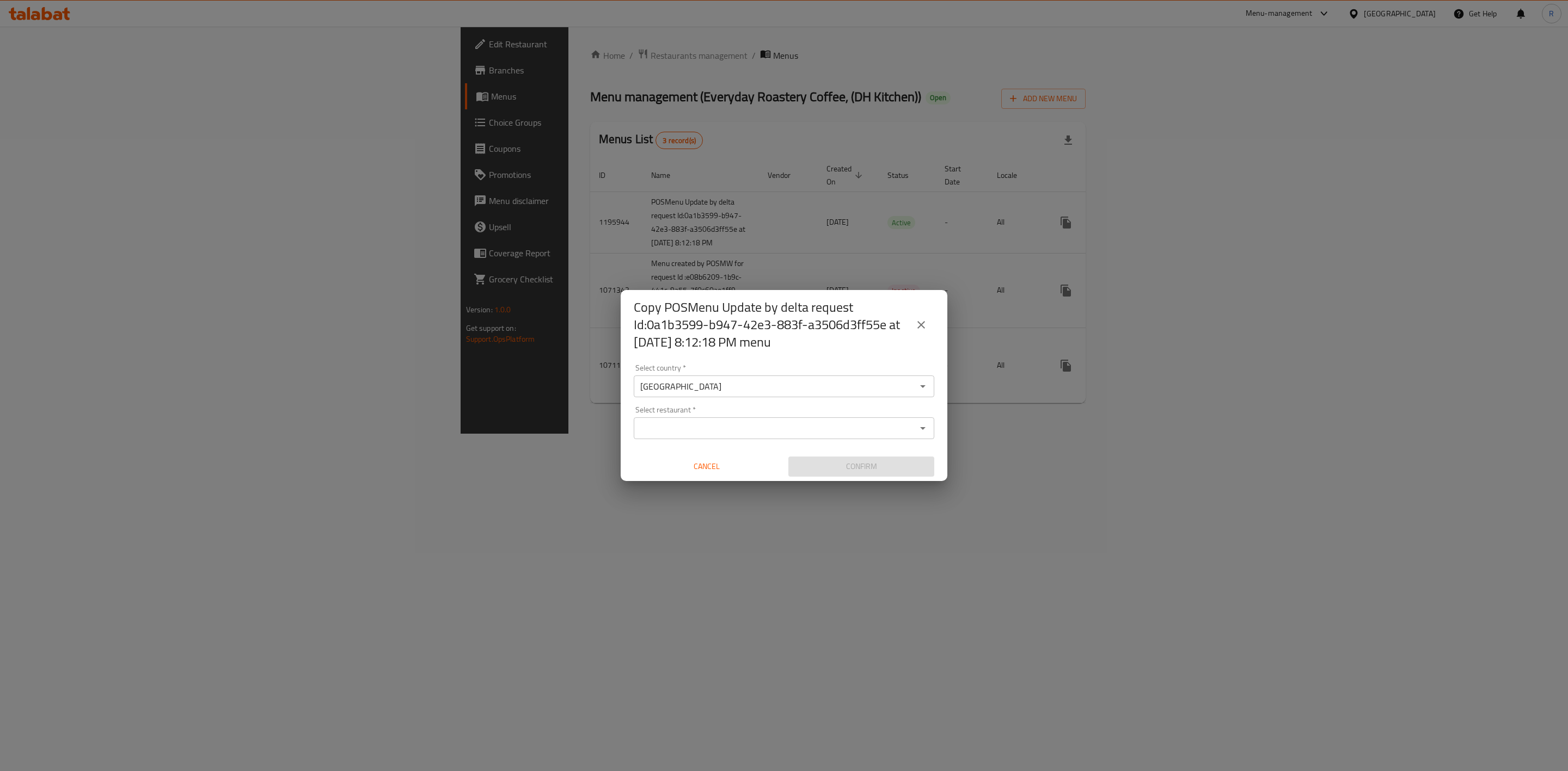
click at [791, 423] on input "Select restaurant   *" at bounding box center [775, 428] width 276 height 16
click at [897, 428] on input "Select restaurant   *" at bounding box center [775, 428] width 276 height 16
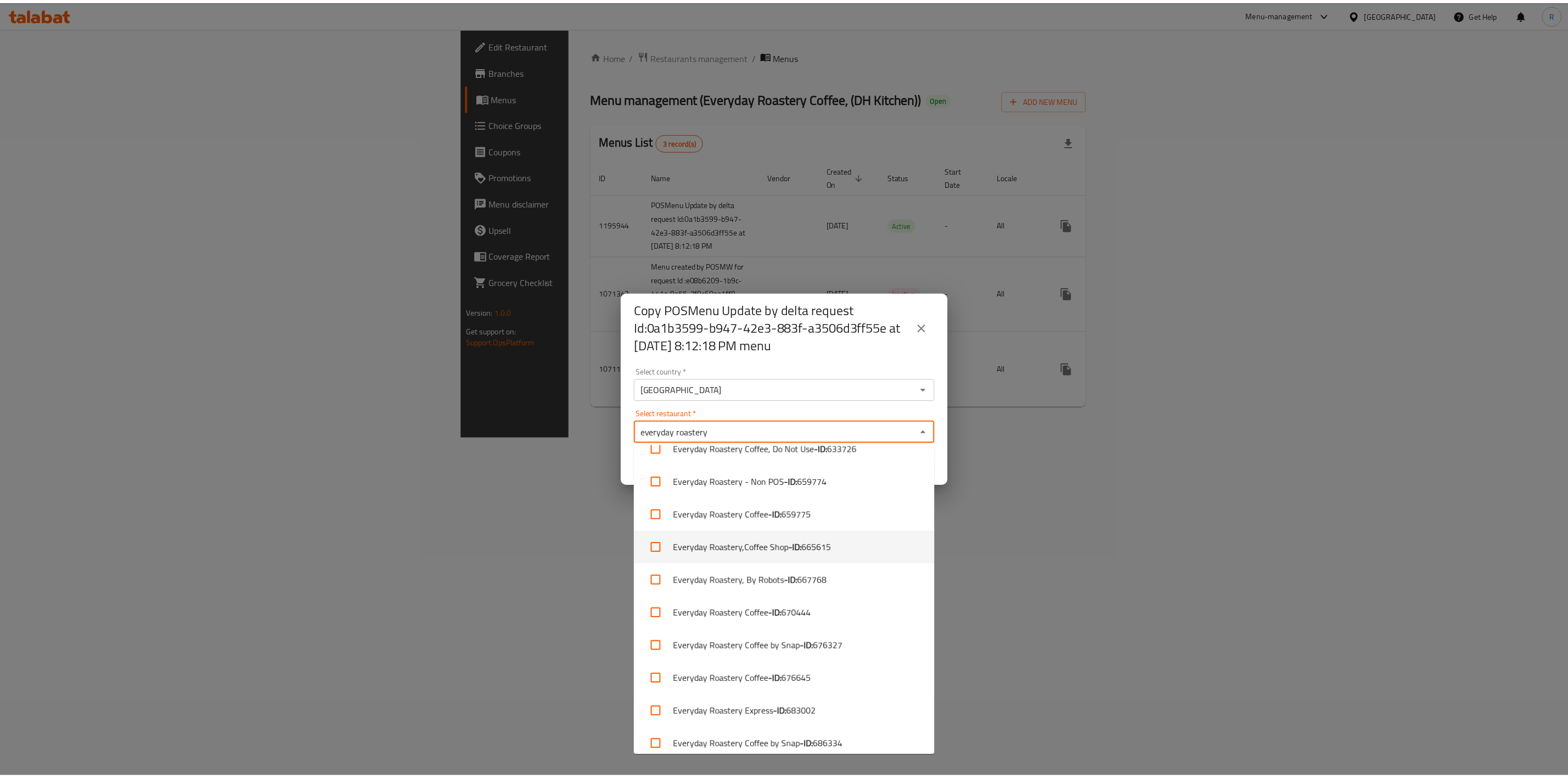
scroll to position [43, 0]
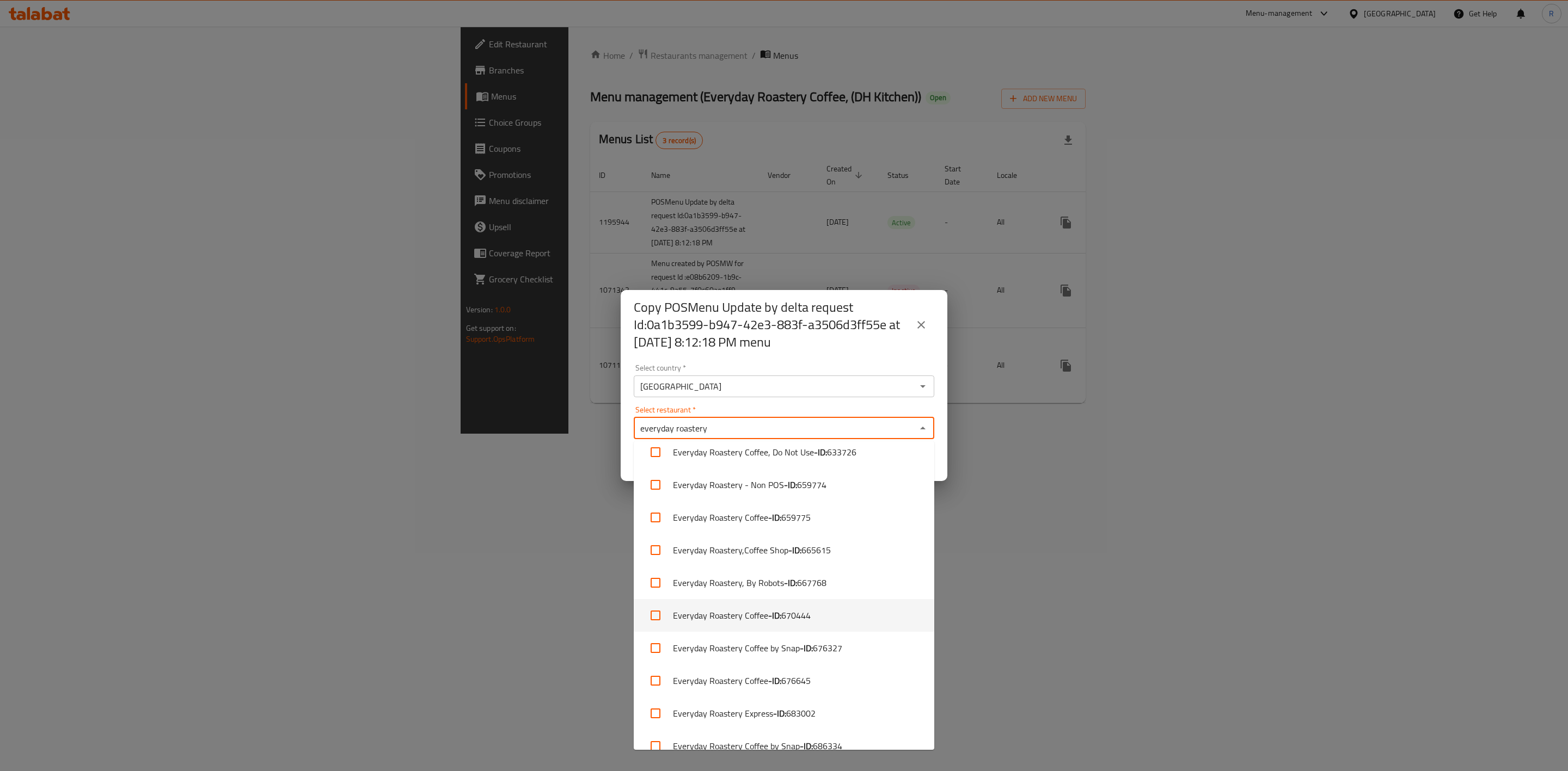
type input "everyday roastery"
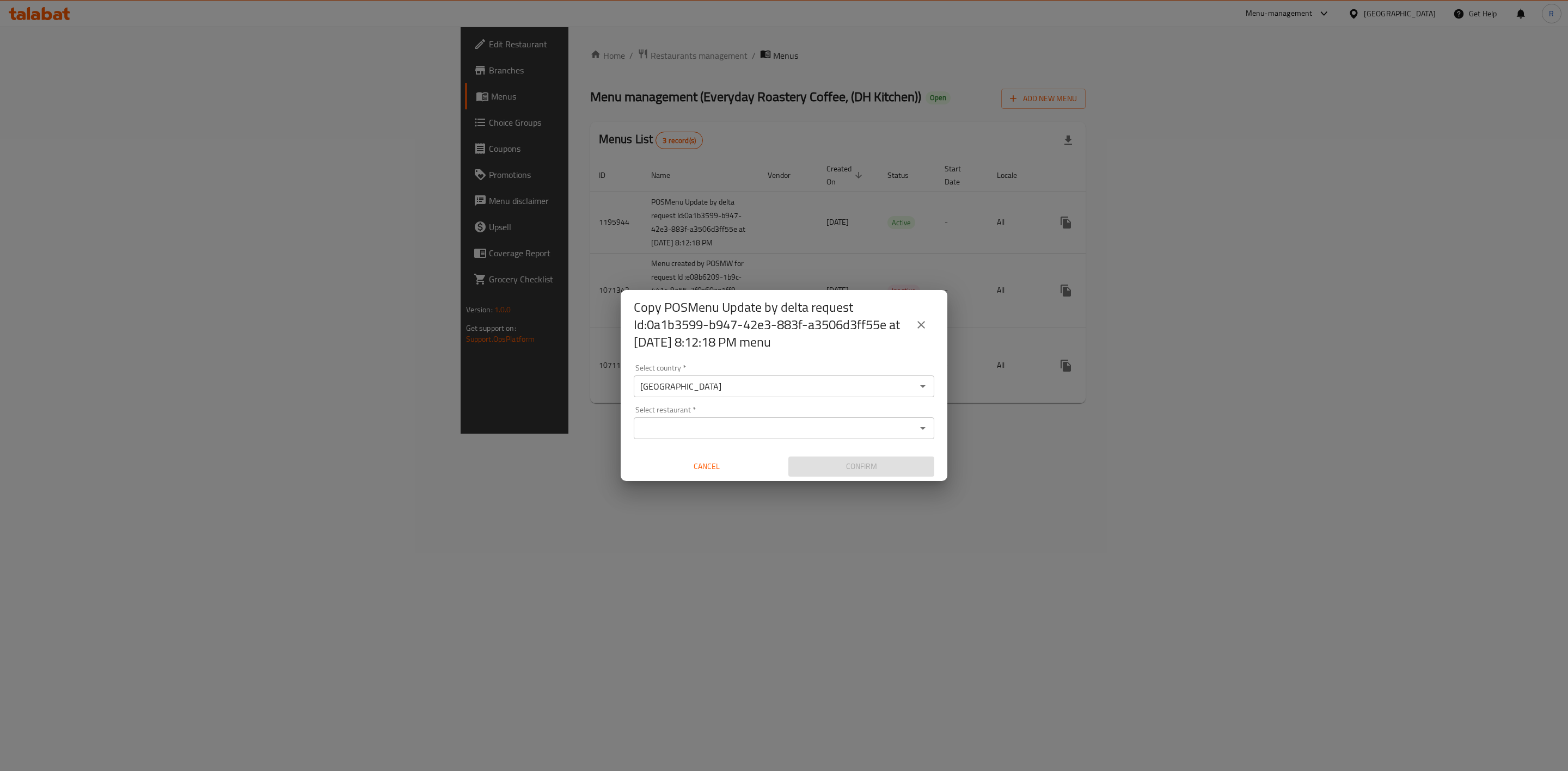
click at [1032, 477] on div "Copy POSMenu Update by delta request Id:0a1b3599-b947-42e3-883f-a3506d3ff55e at…" at bounding box center [784, 386] width 1568 height 771
click at [924, 326] on icon "close" at bounding box center [921, 325] width 13 height 13
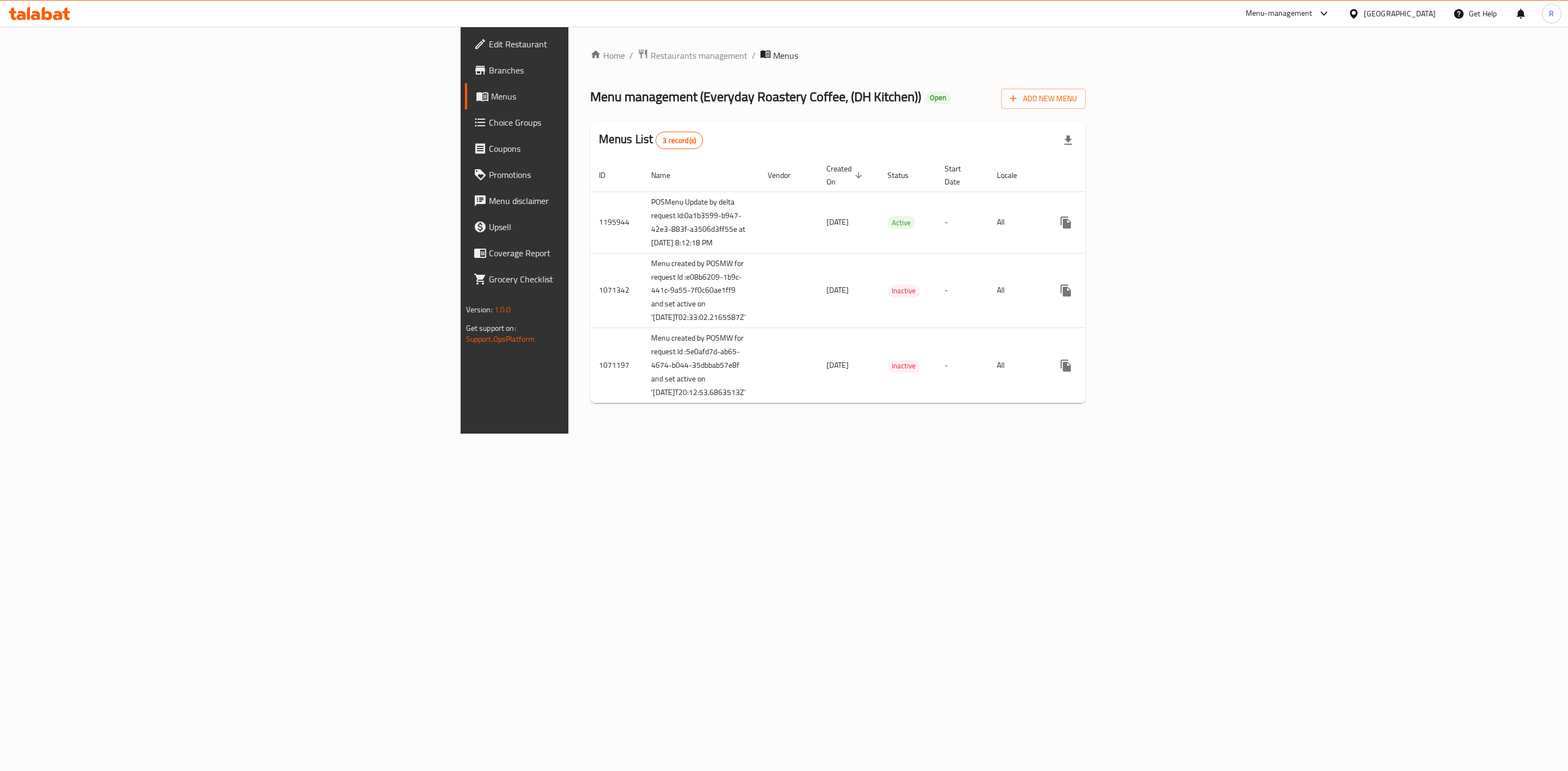
click at [466, 312] on span "Version:" at bounding box center [479, 309] width 27 height 14
drag, startPoint x: 1, startPoint y: 473, endPoint x: 8, endPoint y: 598, distance: 125.2
click at [461, 477] on div "Edit Restaurant Branches Menus Choice Groups Coupons Promotions Menu disclaimer…" at bounding box center [591, 412] width 262 height 771
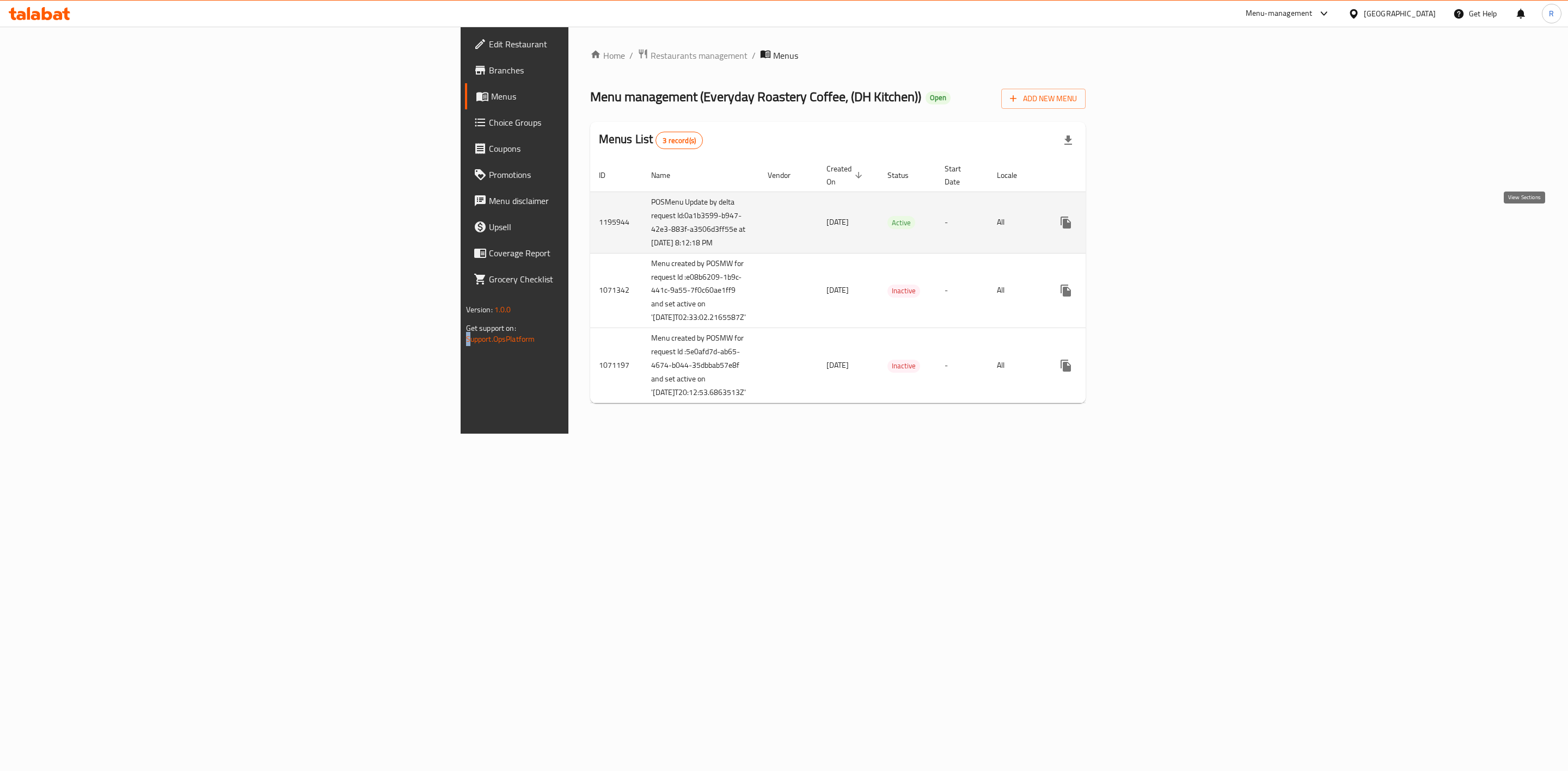
click at [1032, 221] on icon "enhanced table" at bounding box center [1144, 222] width 13 height 13
